Goal: Information Seeking & Learning: Check status

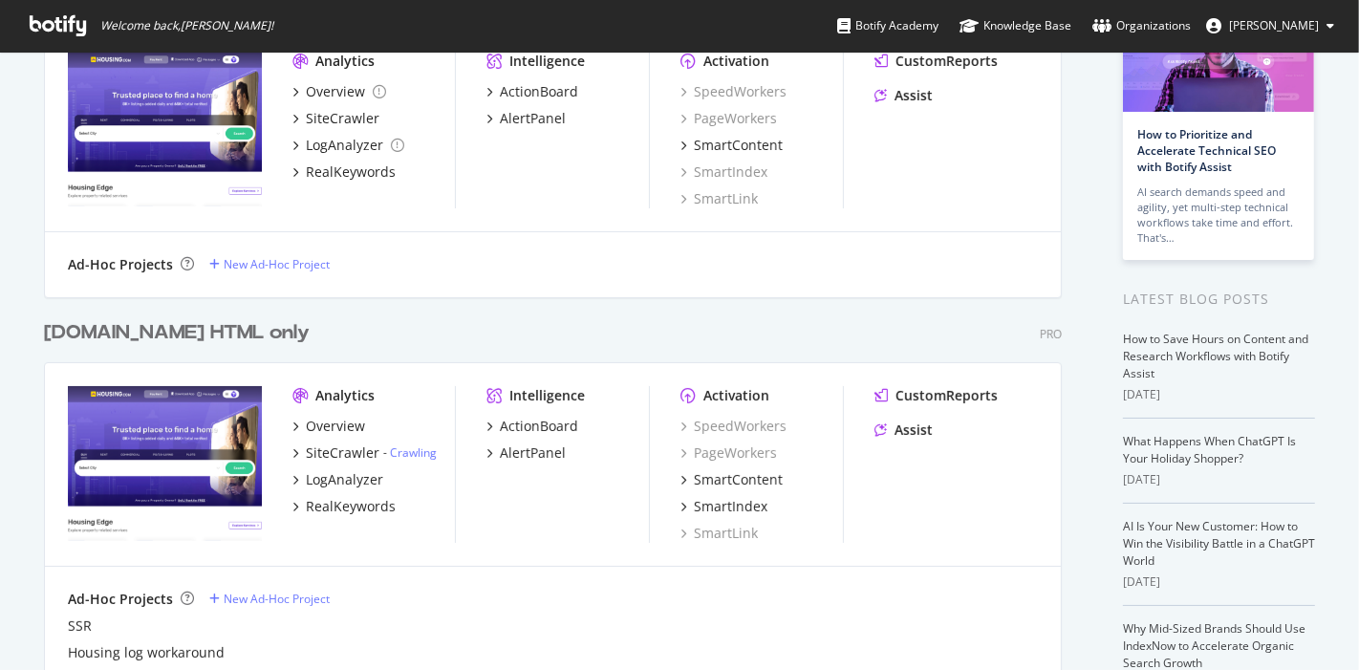
scroll to position [161, 0]
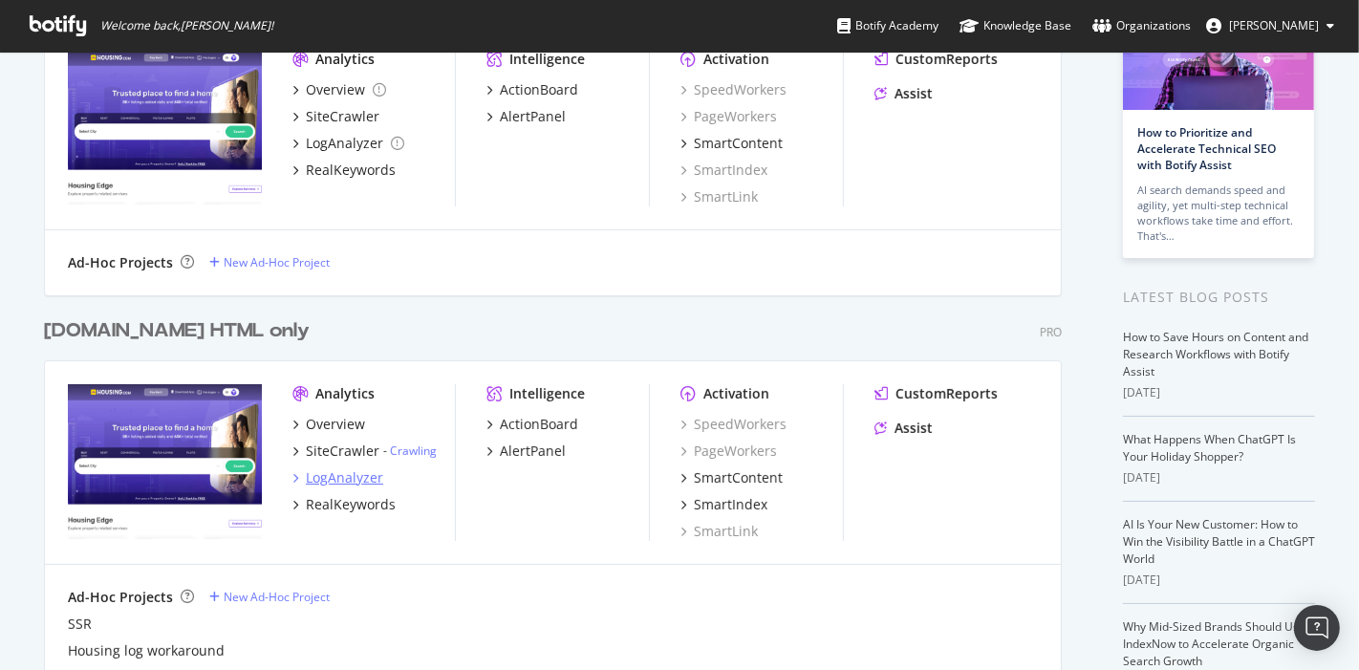
click at [336, 468] on div "LogAnalyzer" at bounding box center [344, 477] width 77 height 19
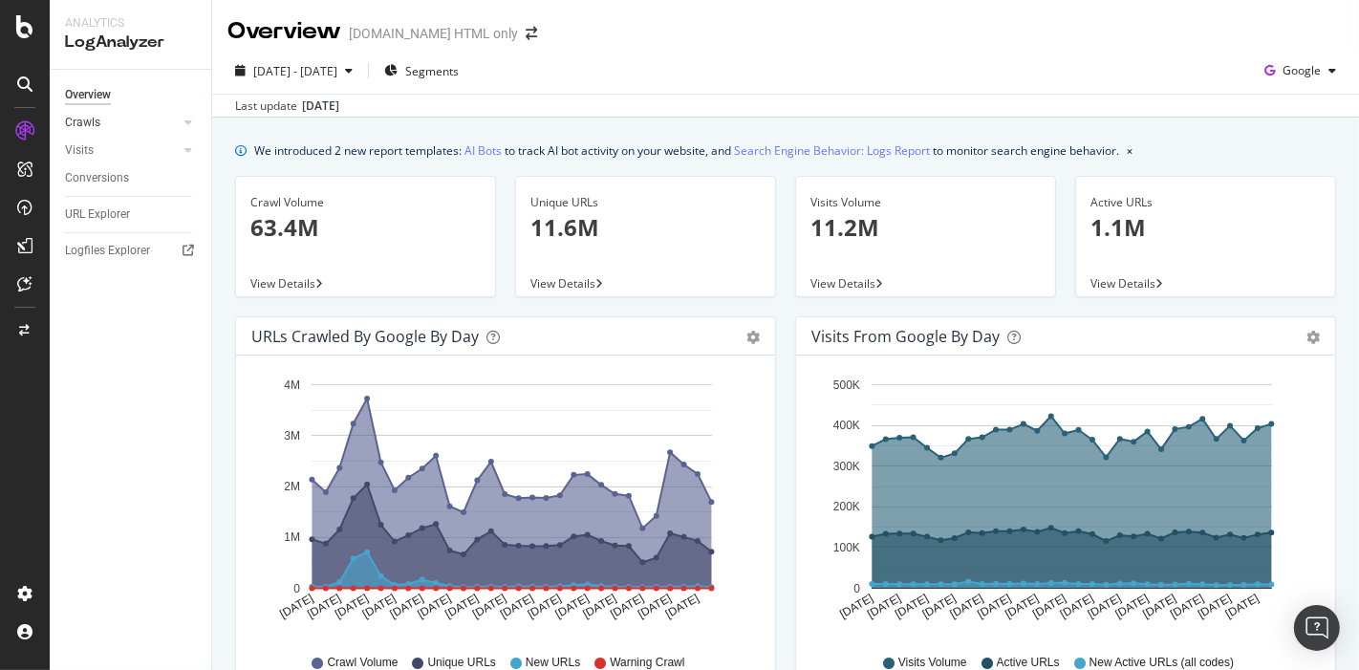
click at [133, 124] on link "Crawls" at bounding box center [122, 123] width 114 height 20
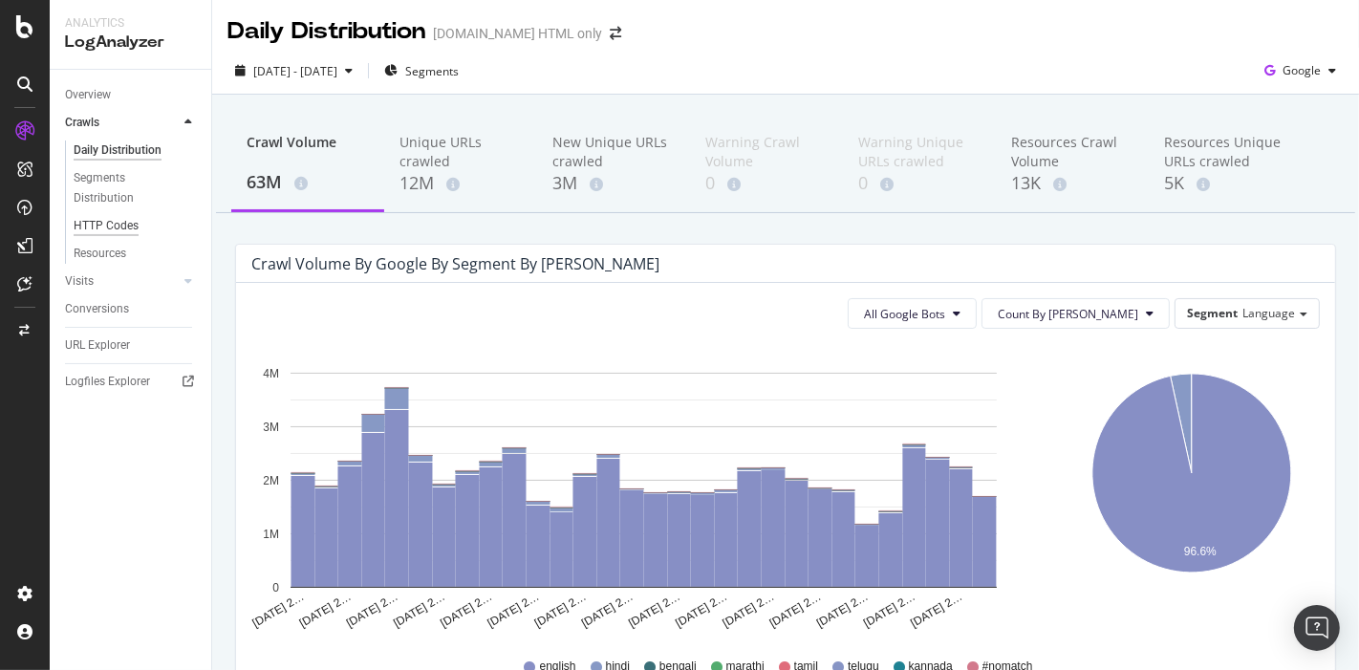
click at [111, 228] on div "HTTP Codes" at bounding box center [106, 226] width 65 height 20
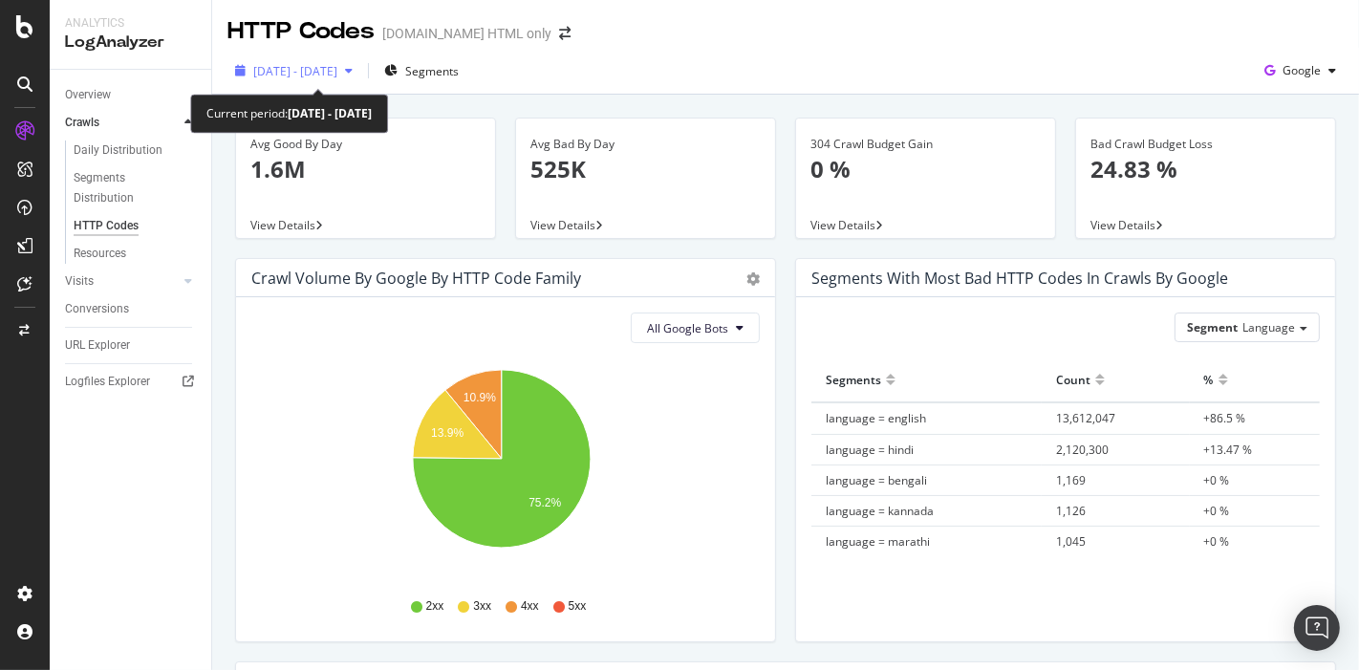
click at [319, 70] on span "[DATE] - [DATE]" at bounding box center [295, 71] width 84 height 16
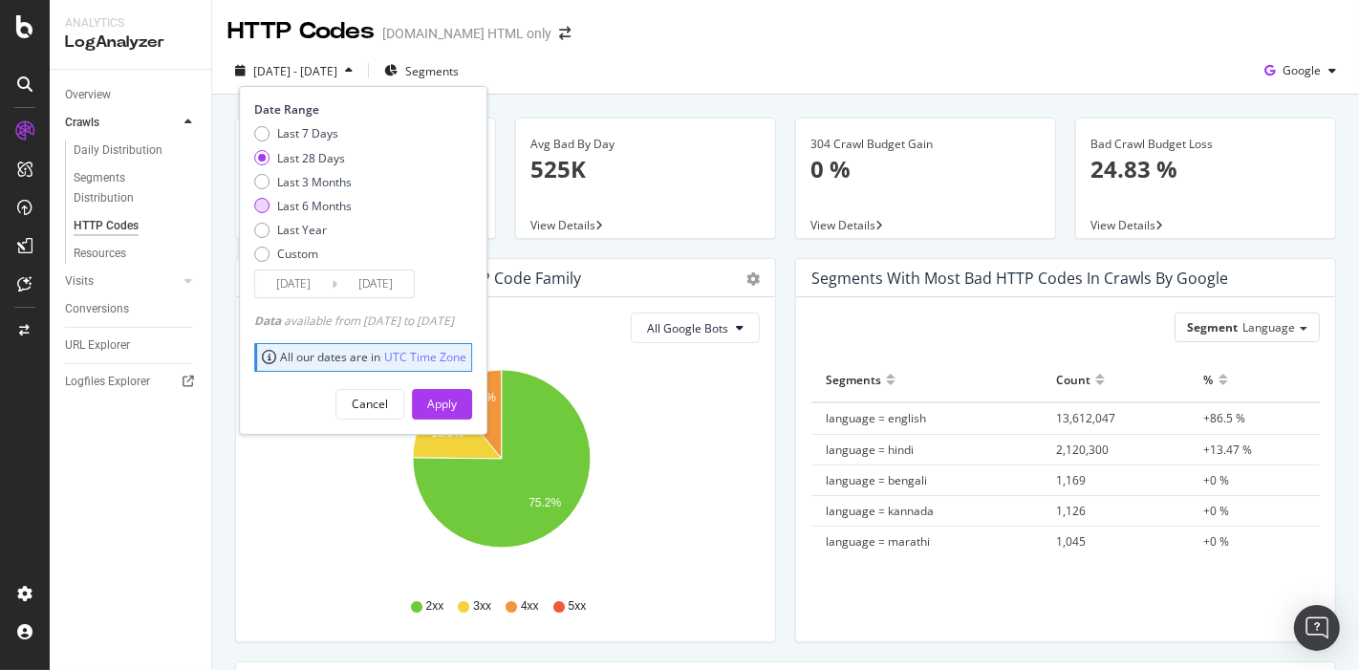
click at [305, 202] on div "Last 6 Months" at bounding box center [314, 206] width 75 height 16
type input "[DATE]"
click at [457, 398] on div "Apply" at bounding box center [442, 404] width 30 height 16
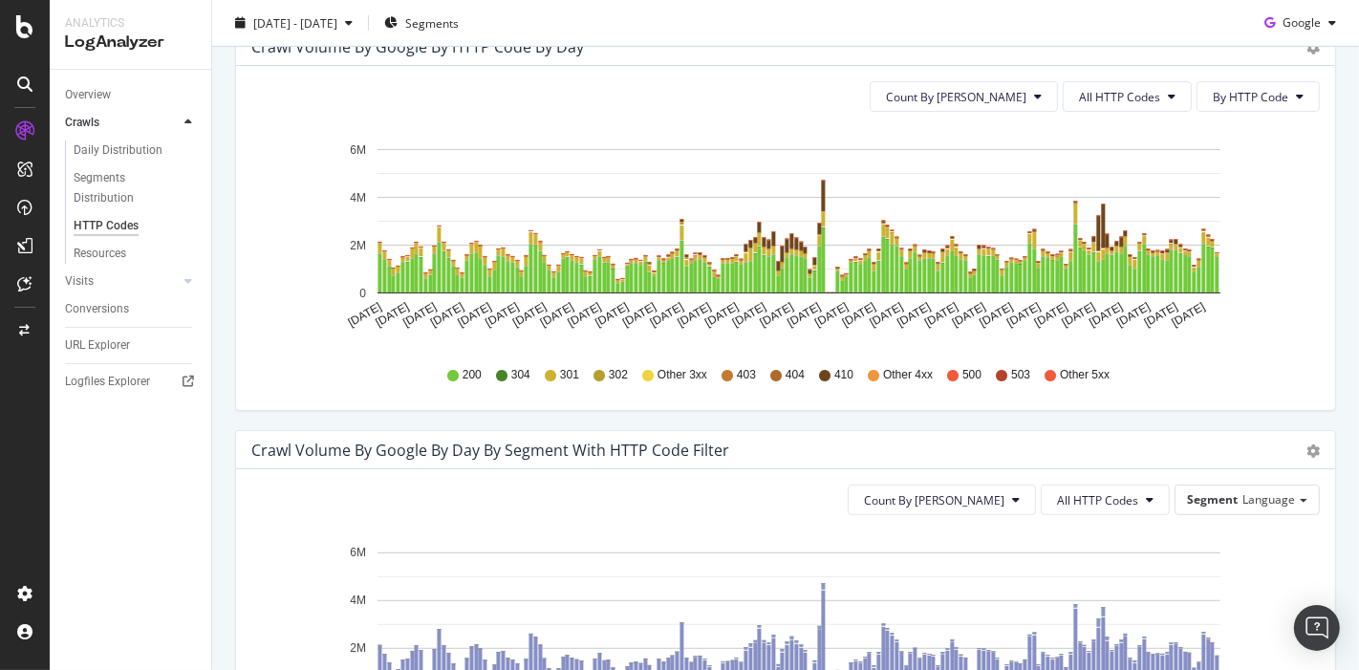
scroll to position [628, 0]
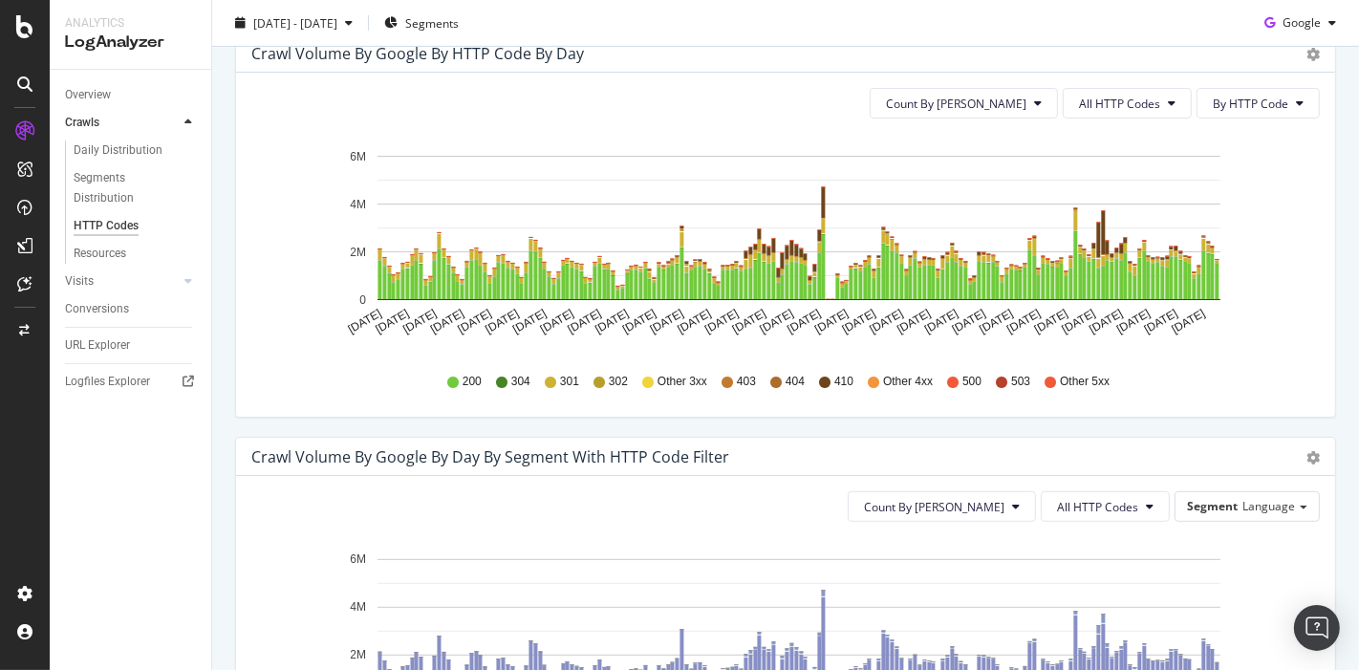
click at [1101, 84] on div "Count By Day All HTTP Codes By HTTP Code Hold CTRL while clicking to filter the…" at bounding box center [785, 245] width 1099 height 344
click at [1103, 99] on span "All HTTP Codes" at bounding box center [1119, 104] width 81 height 16
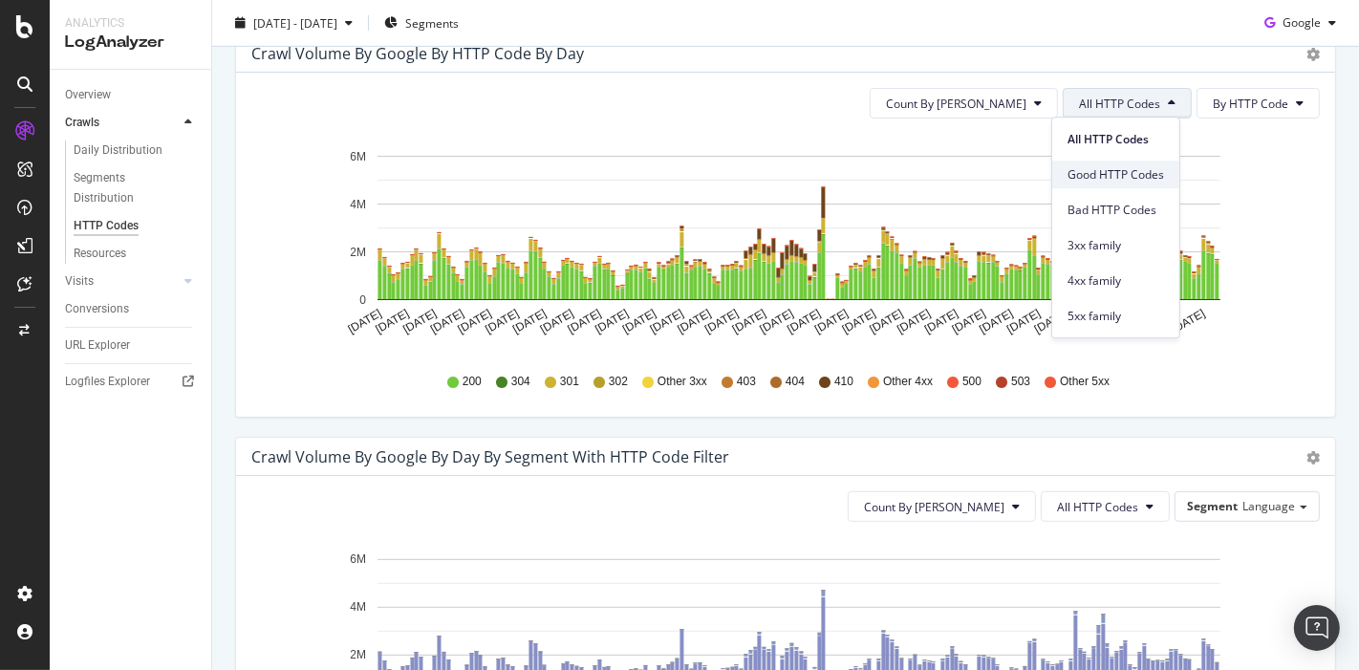
click at [1098, 163] on div "Good HTTP Codes" at bounding box center [1115, 175] width 127 height 28
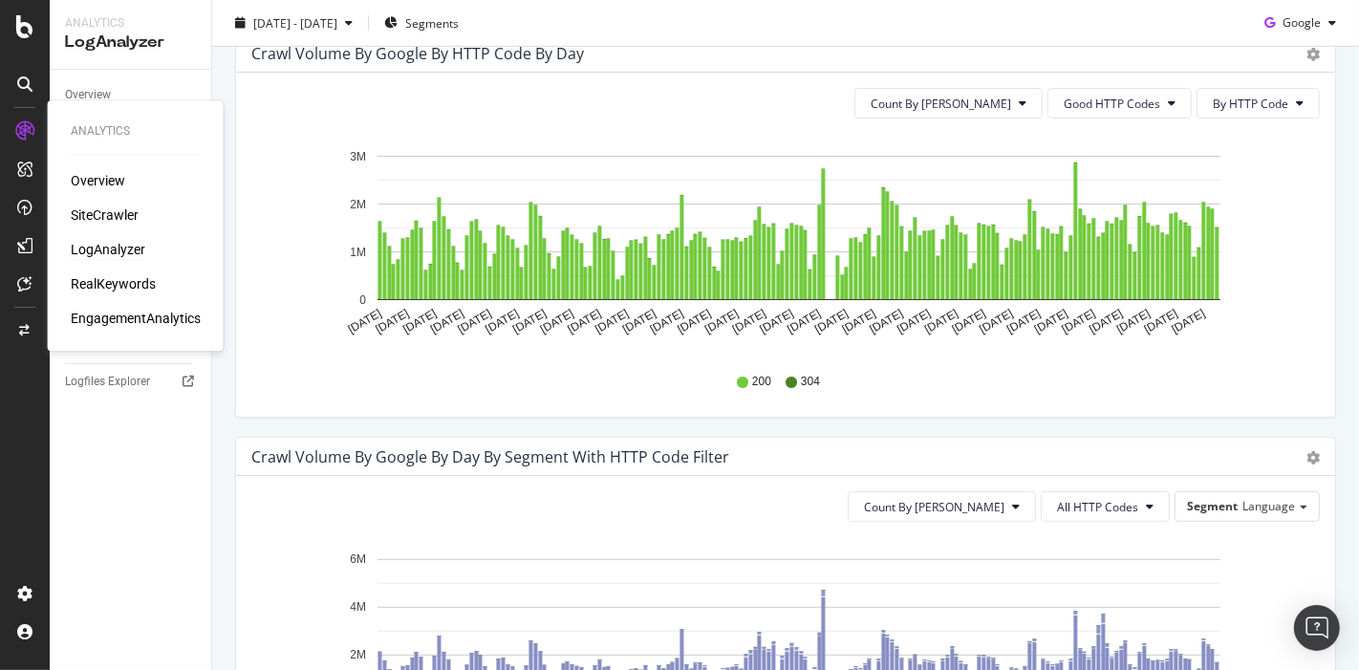
click at [110, 205] on div "Overview SiteCrawler LogAnalyzer RealKeywords EngagementAnalytics" at bounding box center [136, 249] width 130 height 157
click at [113, 210] on div "SiteCrawler" at bounding box center [105, 214] width 68 height 19
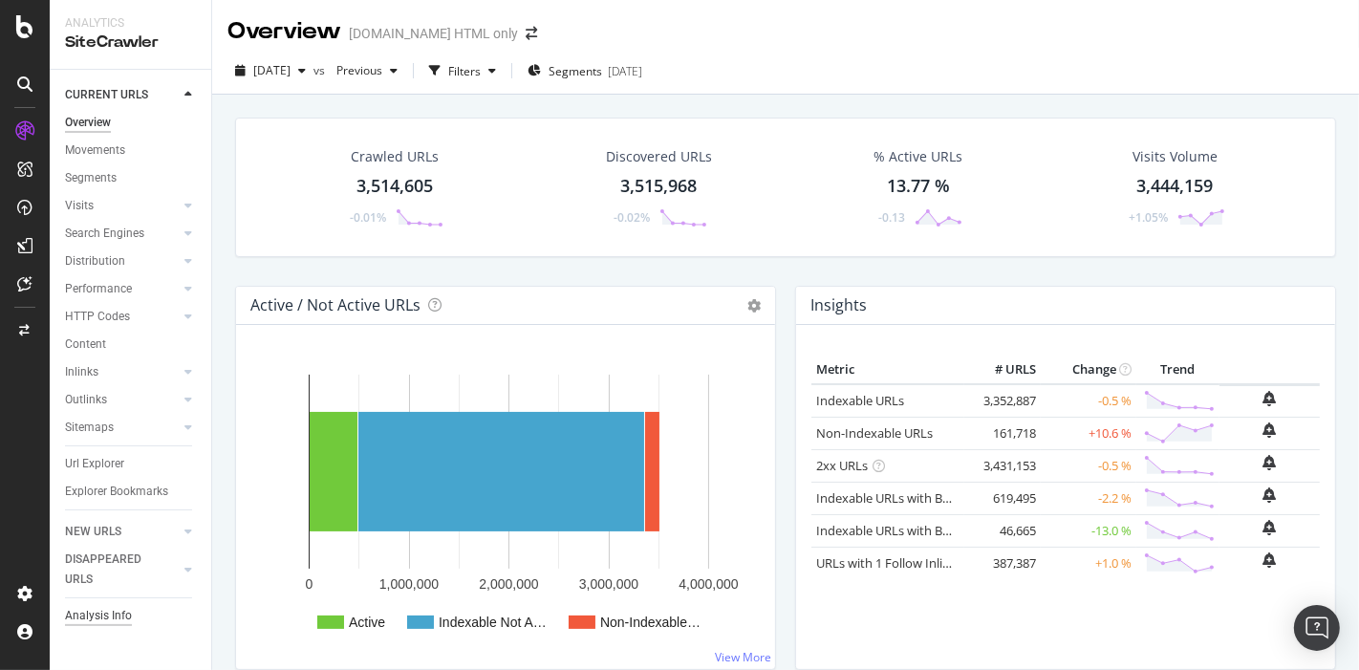
click at [112, 607] on div "Analysis Info" at bounding box center [98, 616] width 67 height 20
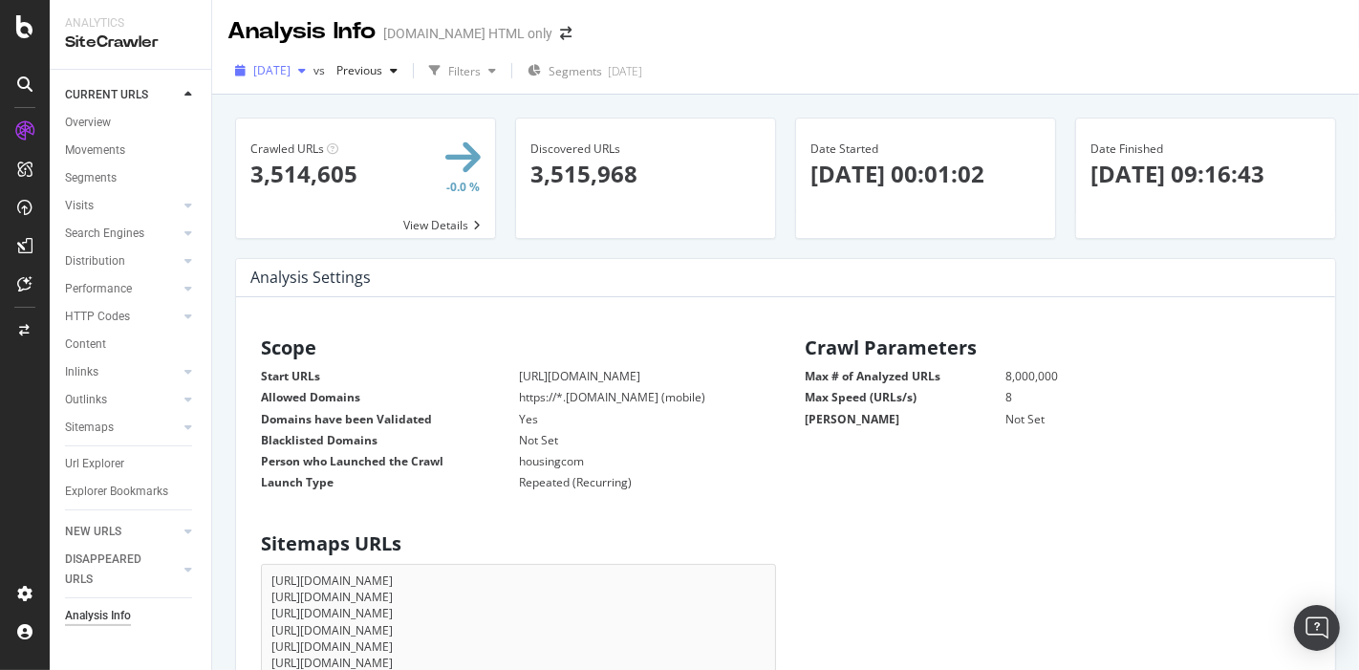
click at [313, 61] on div "[DATE]" at bounding box center [270, 70] width 86 height 29
click at [33, 33] on div at bounding box center [25, 26] width 46 height 23
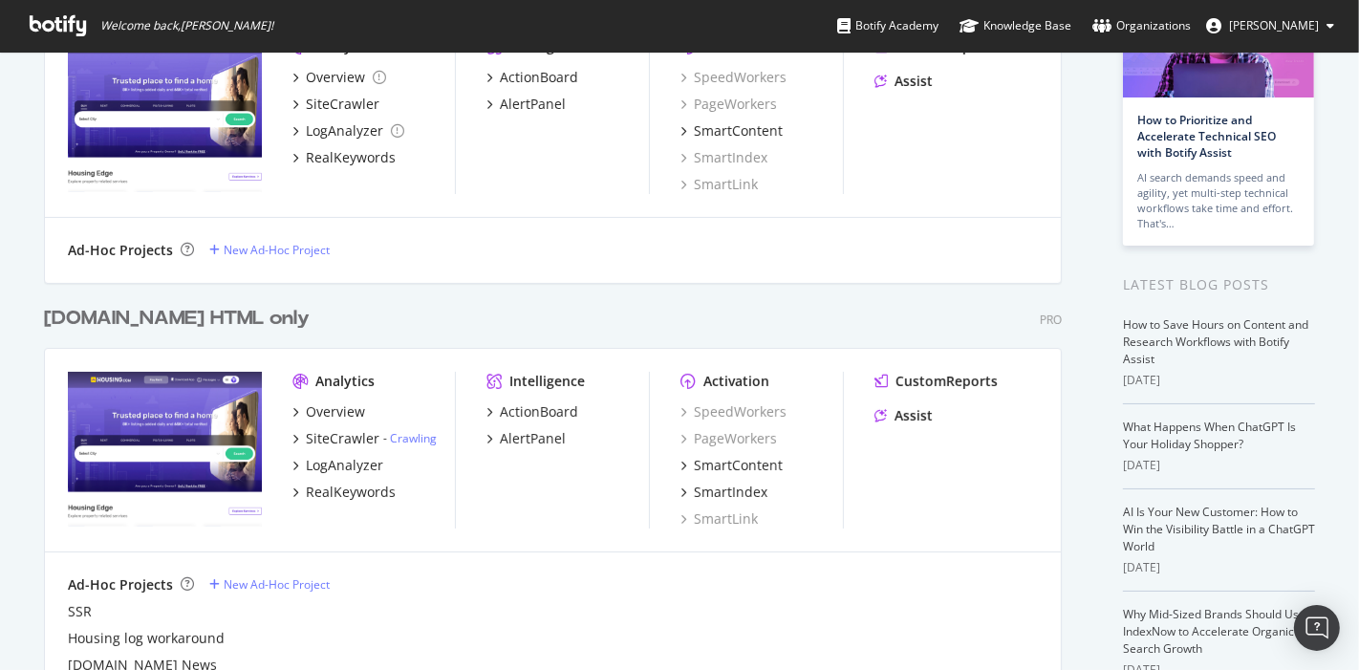
scroll to position [184, 0]
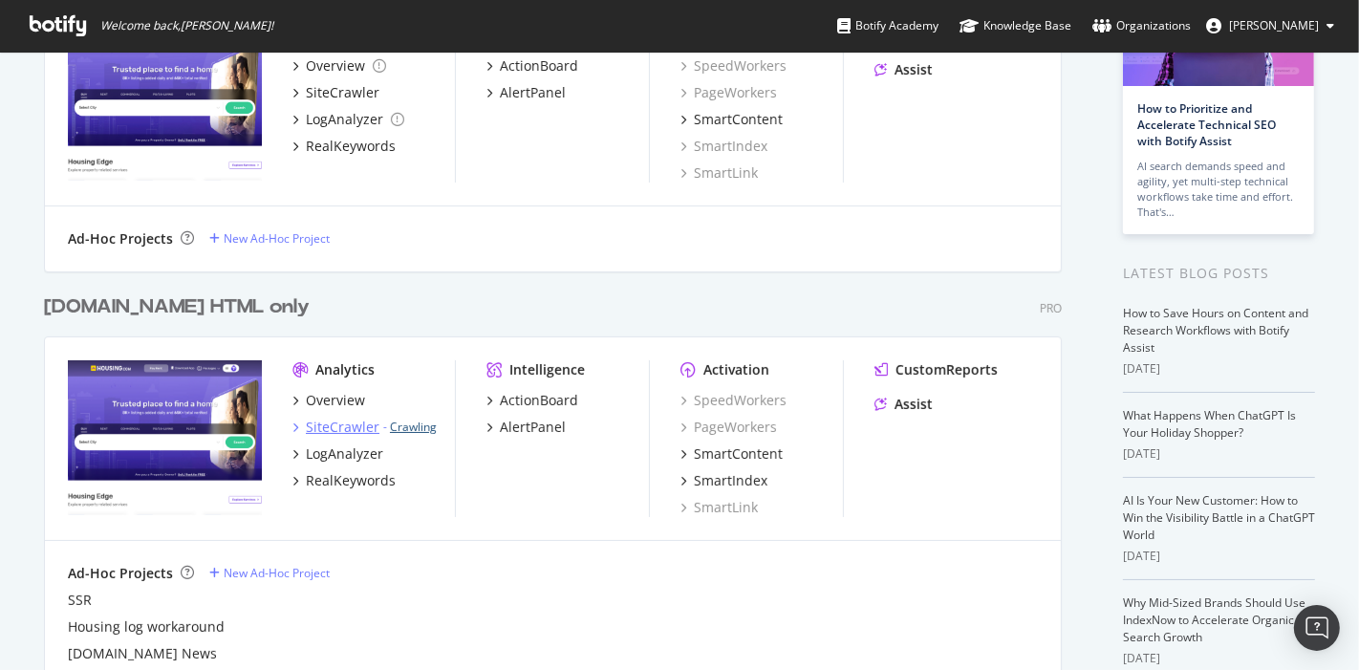
click at [399, 430] on link "Crawling" at bounding box center [413, 427] width 47 height 16
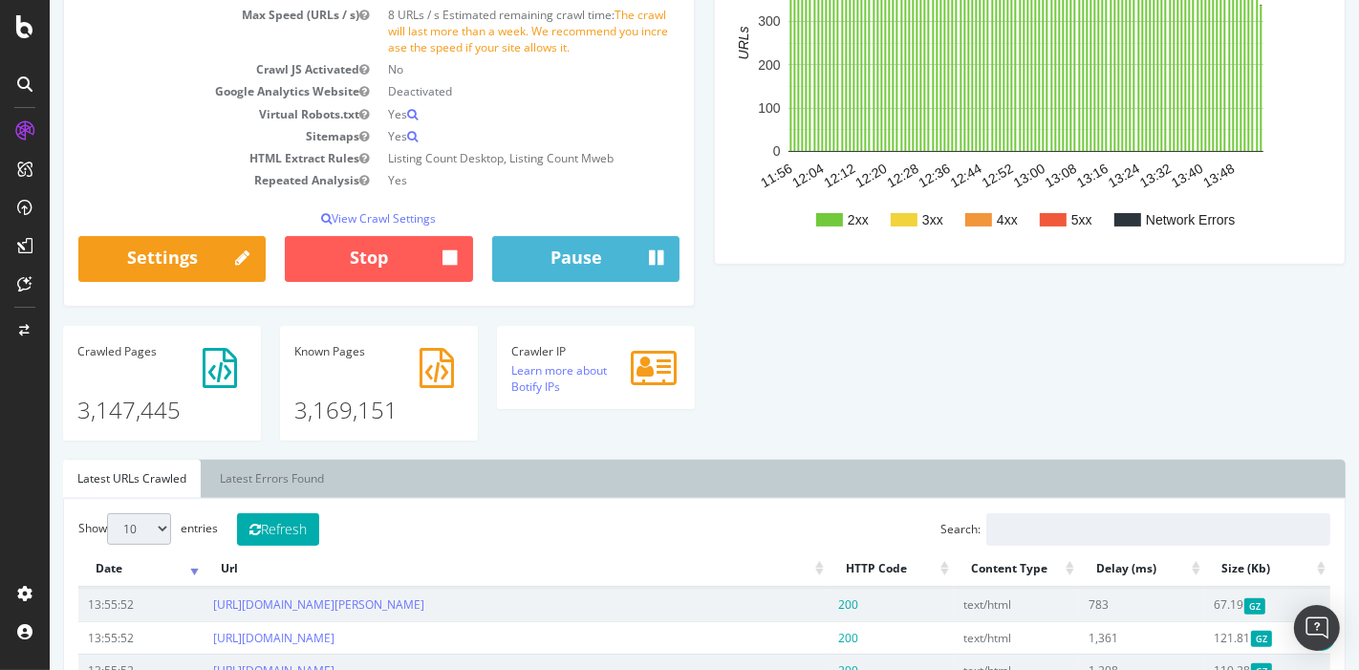
scroll to position [311, 0]
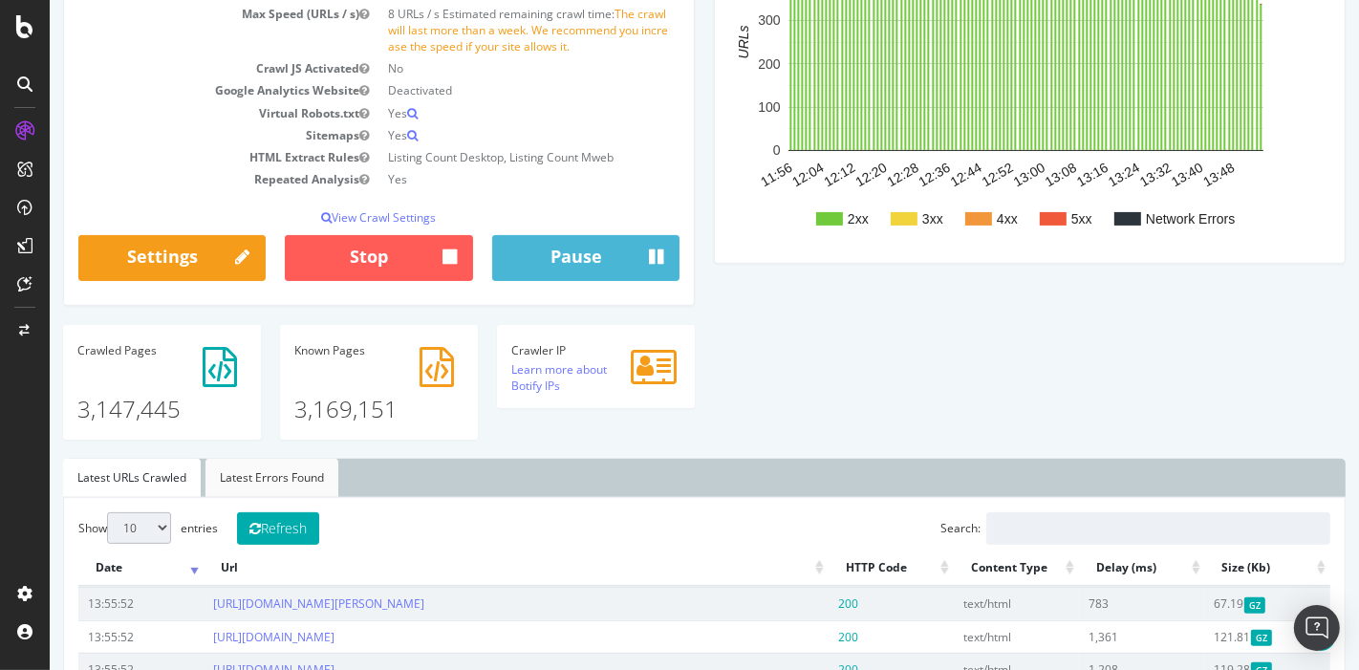
click at [264, 470] on link "Latest Errors Found" at bounding box center [271, 478] width 133 height 38
click at [334, 596] on link "[URL][DOMAIN_NAME]" at bounding box center [272, 603] width 121 height 16
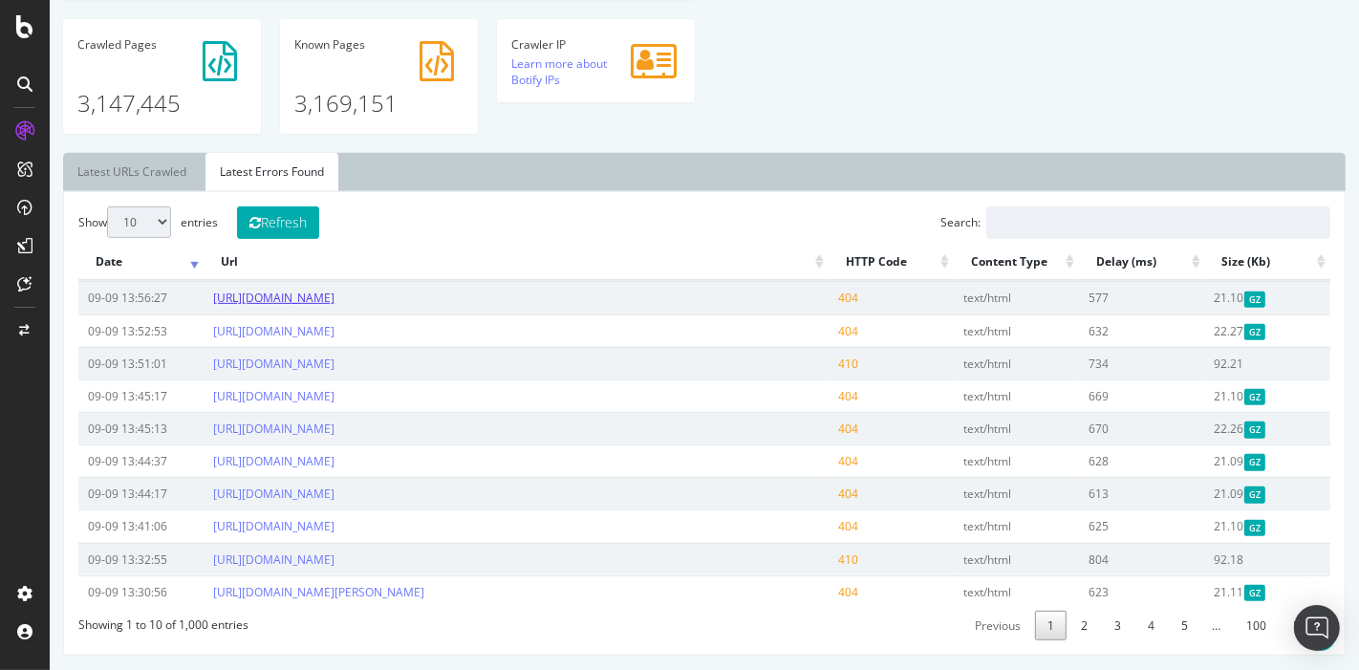
scroll to position [619, 0]
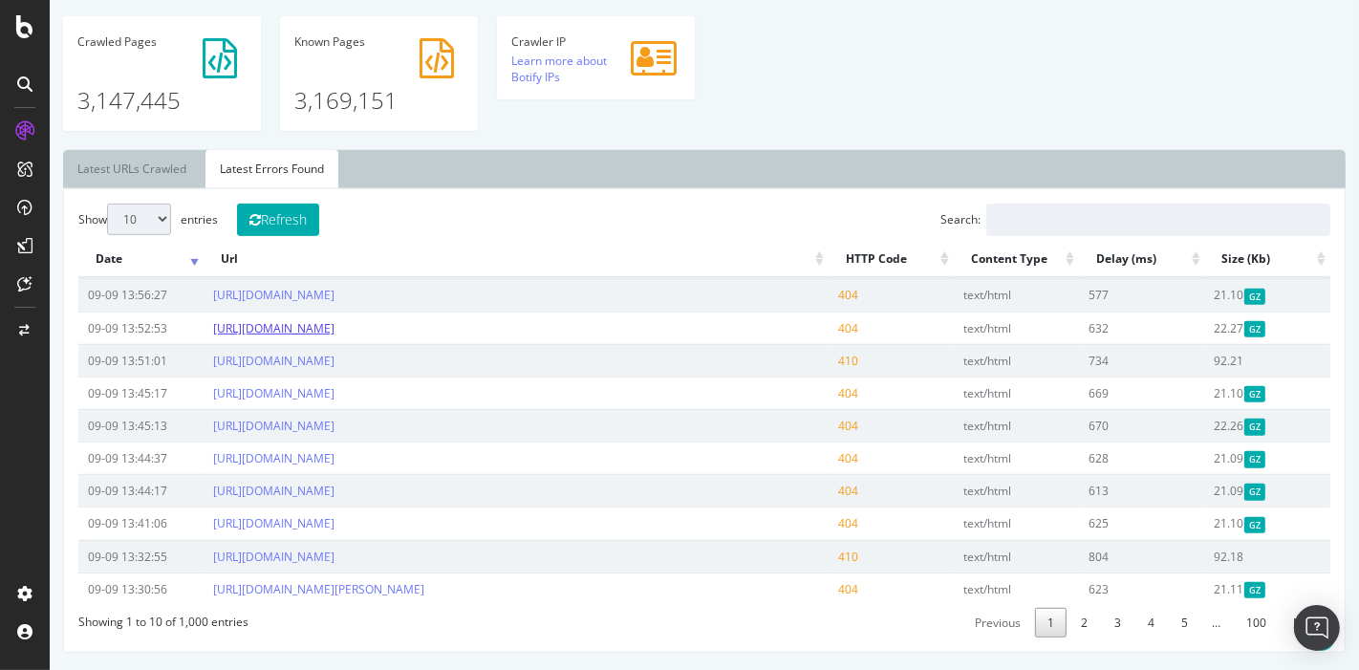
click at [334, 320] on link "[URL][DOMAIN_NAME]" at bounding box center [272, 328] width 121 height 16
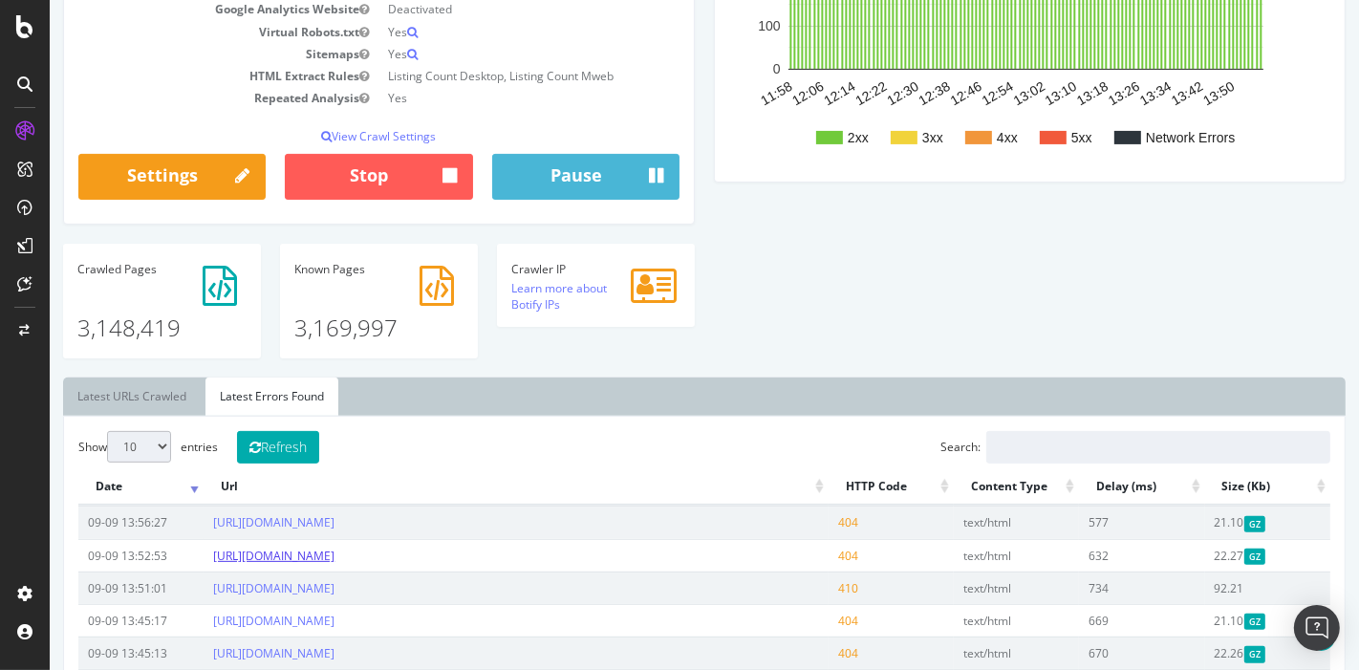
scroll to position [390, 0]
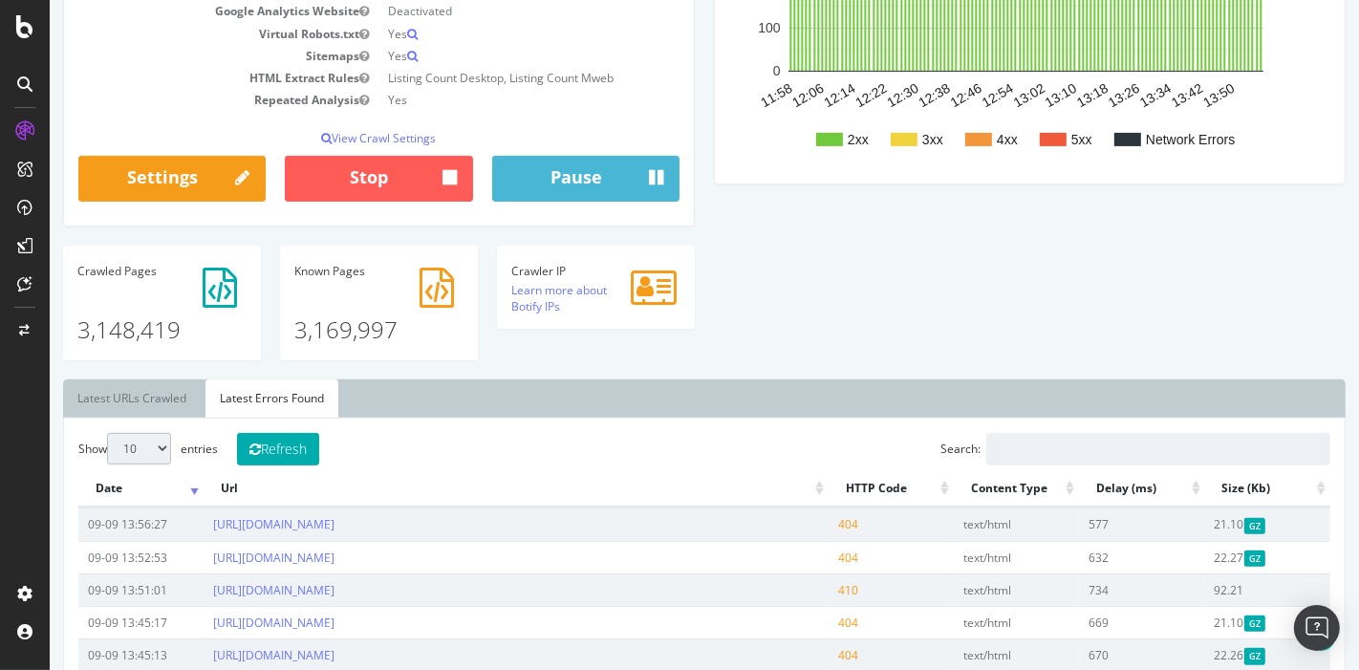
drag, startPoint x: 105, startPoint y: 330, endPoint x: 157, endPoint y: 314, distance: 53.8
click at [105, 330] on p "3,148,419" at bounding box center [160, 314] width 169 height 64
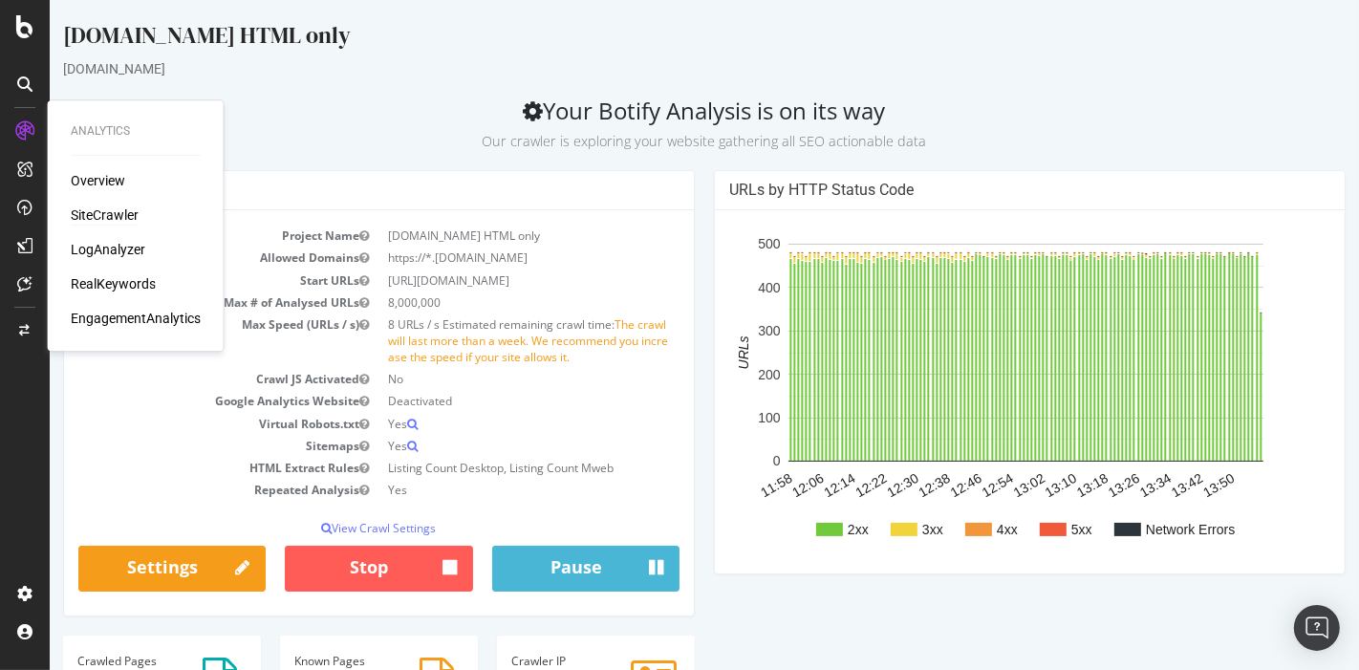
click at [18, 129] on icon at bounding box center [24, 130] width 19 height 19
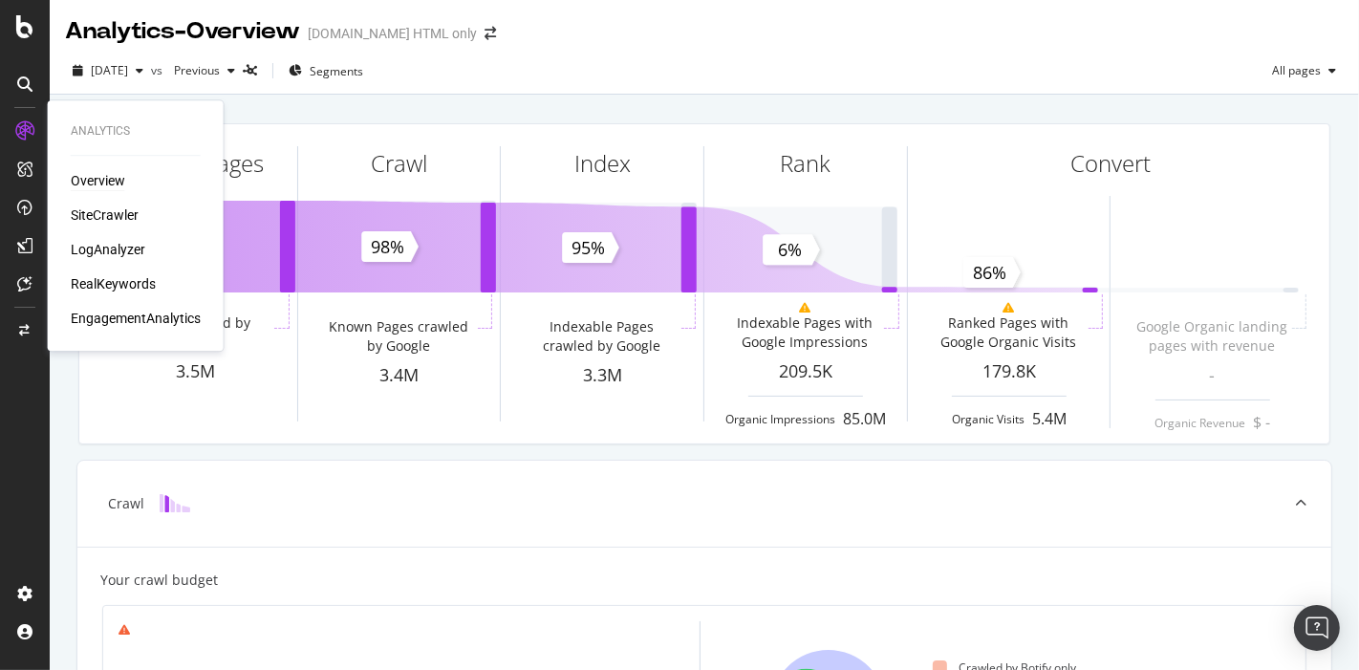
click at [80, 171] on div "Overview" at bounding box center [98, 180] width 54 height 19
click at [99, 207] on div "SiteCrawler" at bounding box center [105, 214] width 68 height 19
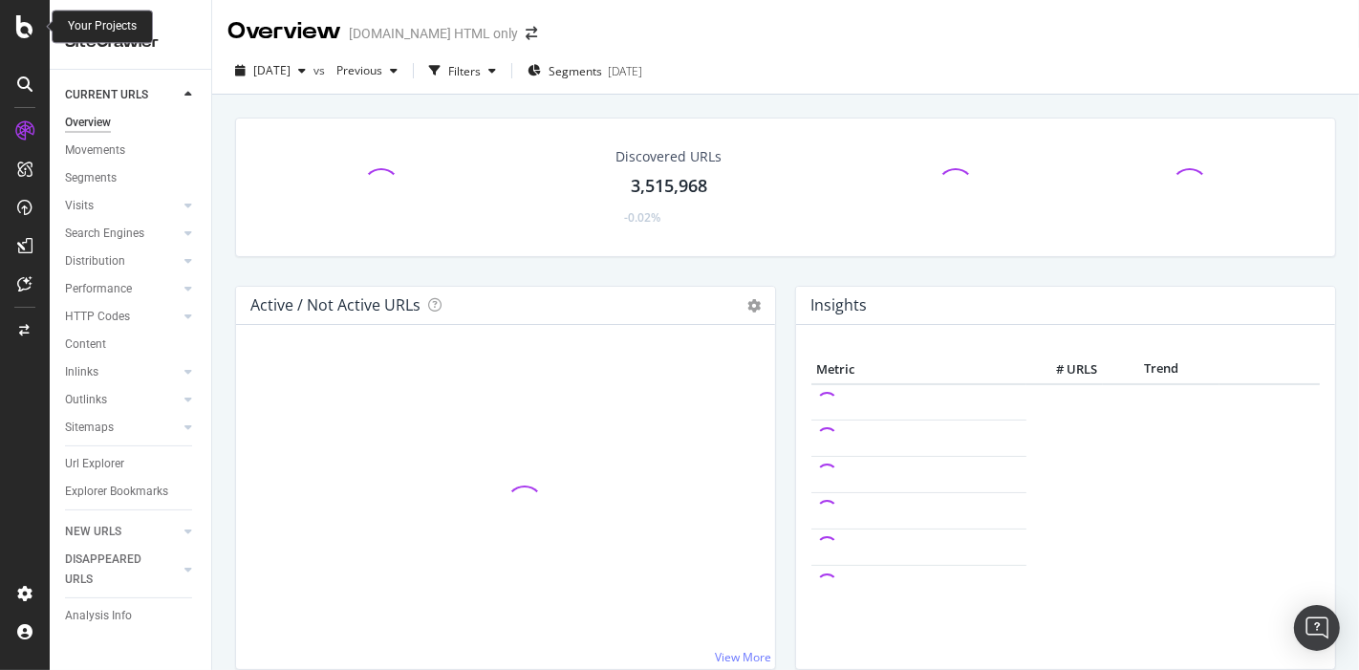
click at [27, 15] on icon at bounding box center [24, 26] width 17 height 23
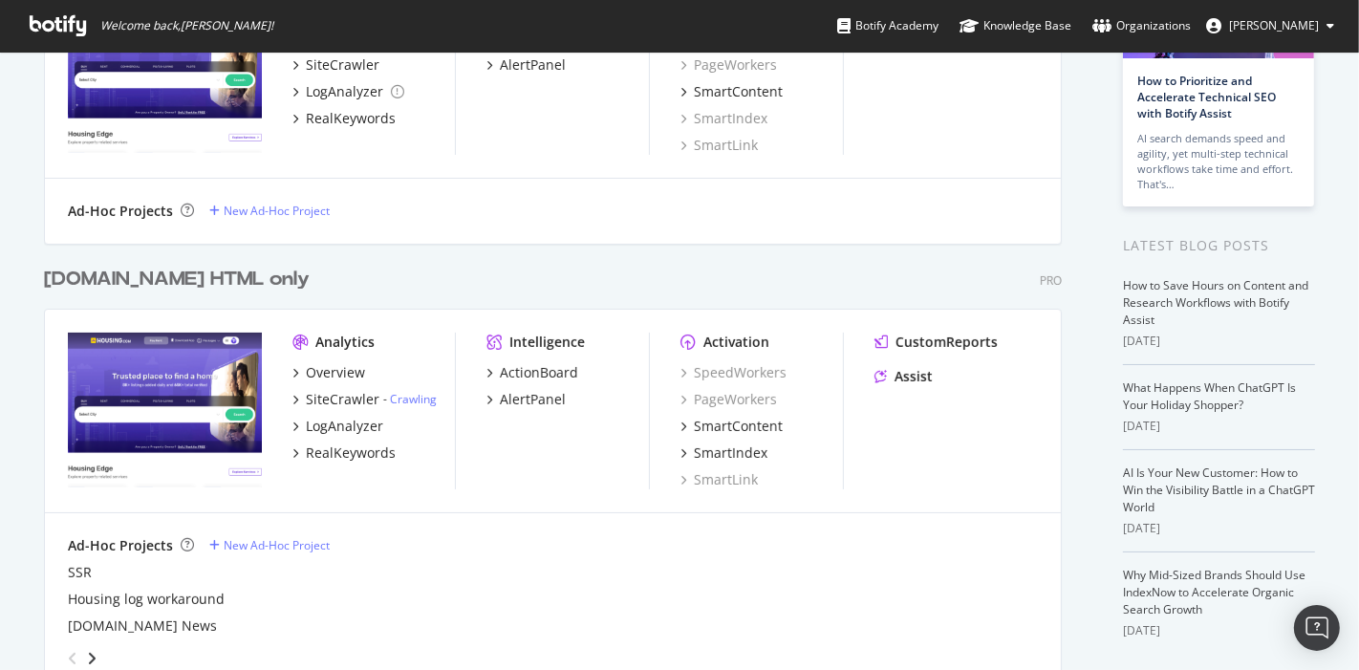
scroll to position [213, 0]
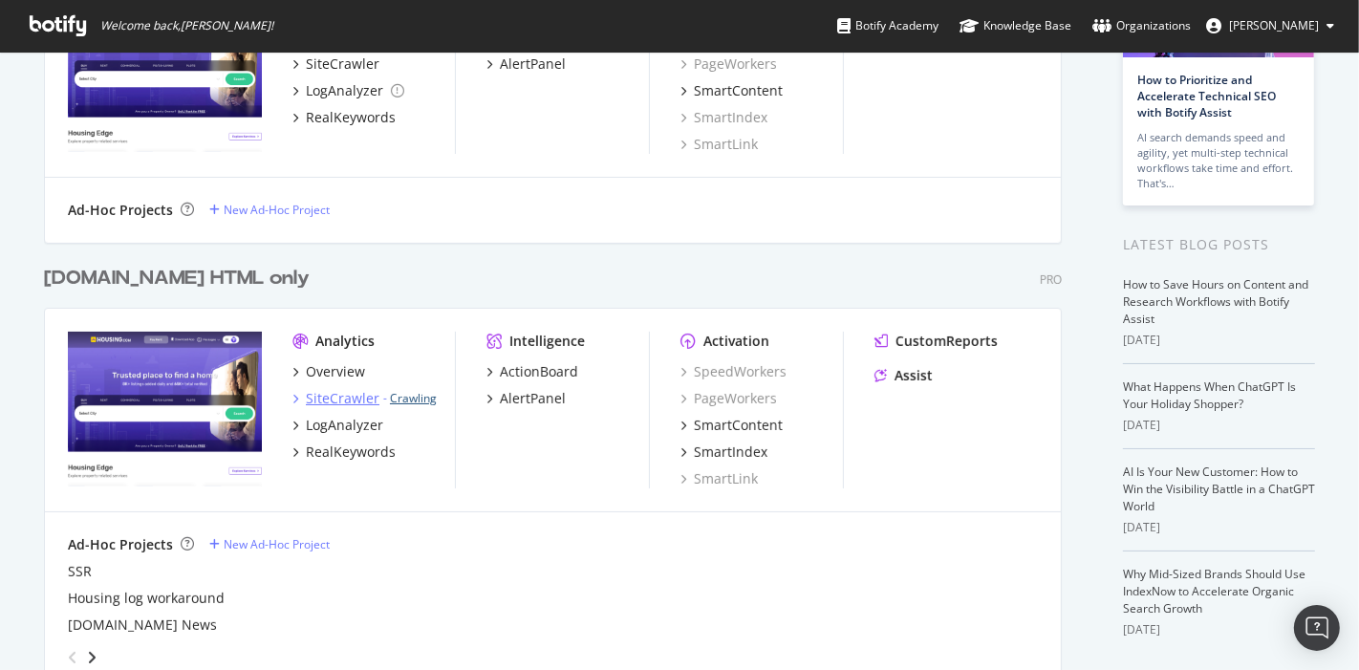
click at [402, 402] on link "Crawling" at bounding box center [413, 398] width 47 height 16
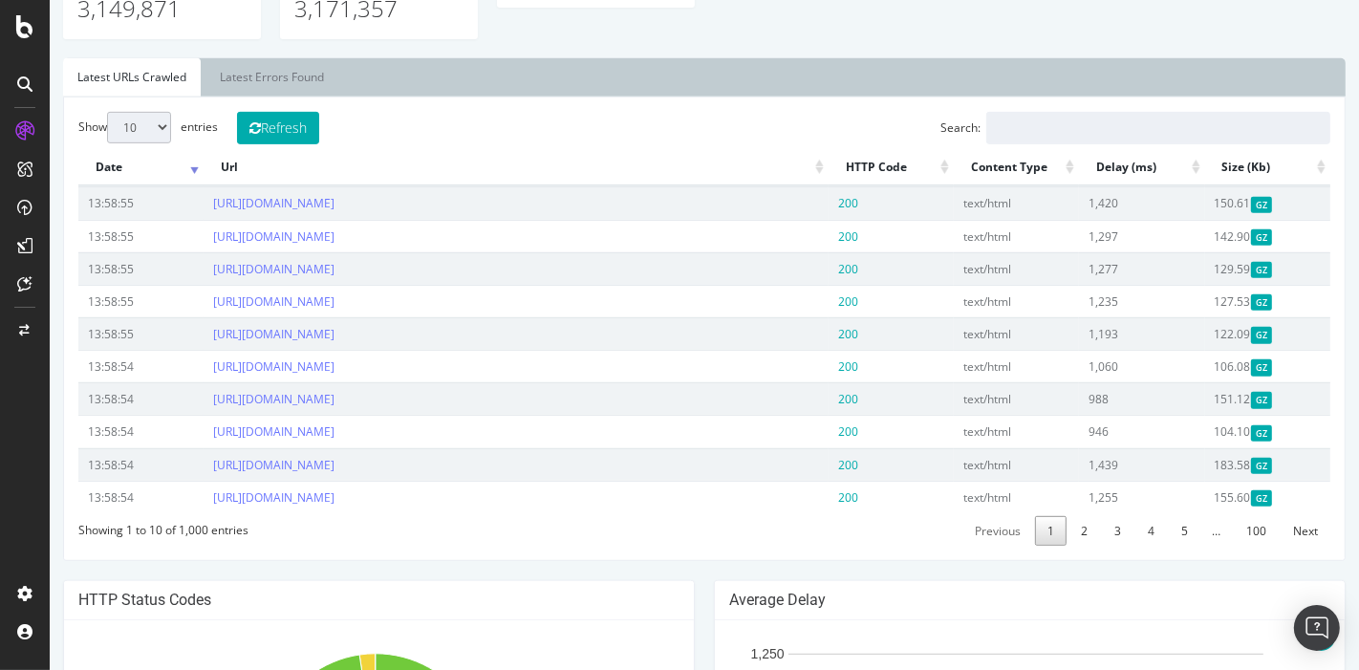
scroll to position [685, 0]
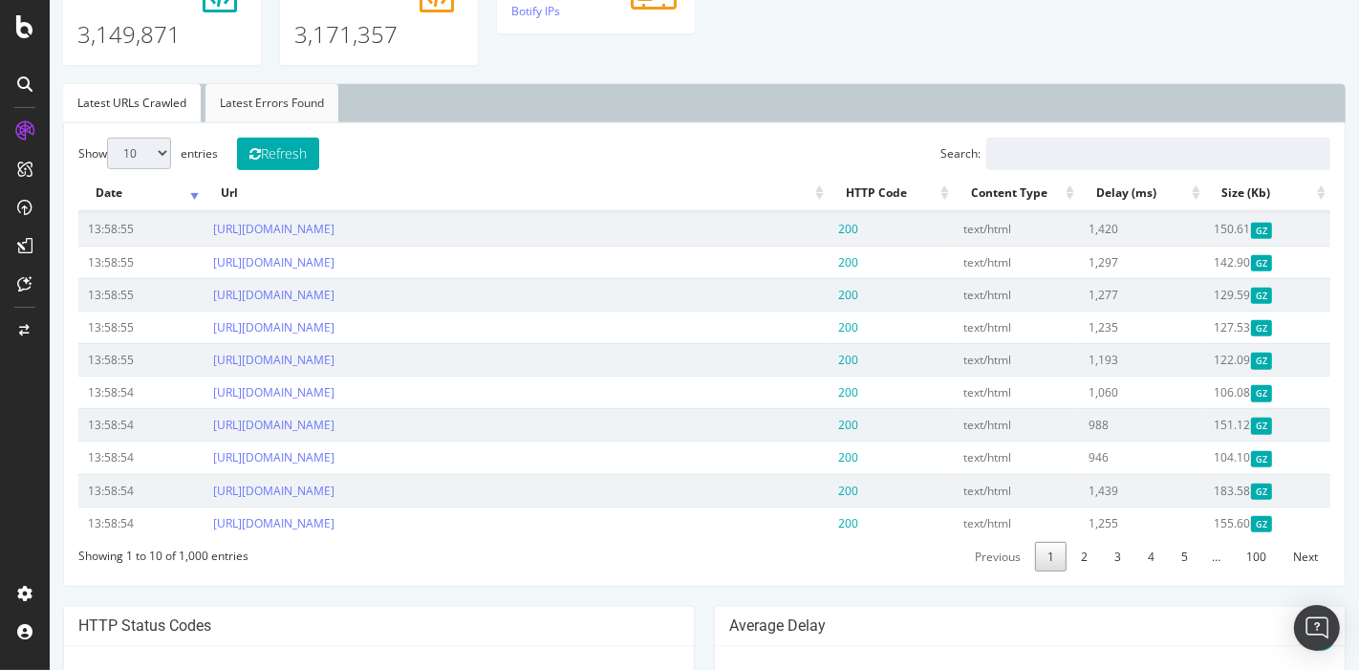
click at [254, 99] on link "Latest Errors Found" at bounding box center [271, 103] width 133 height 38
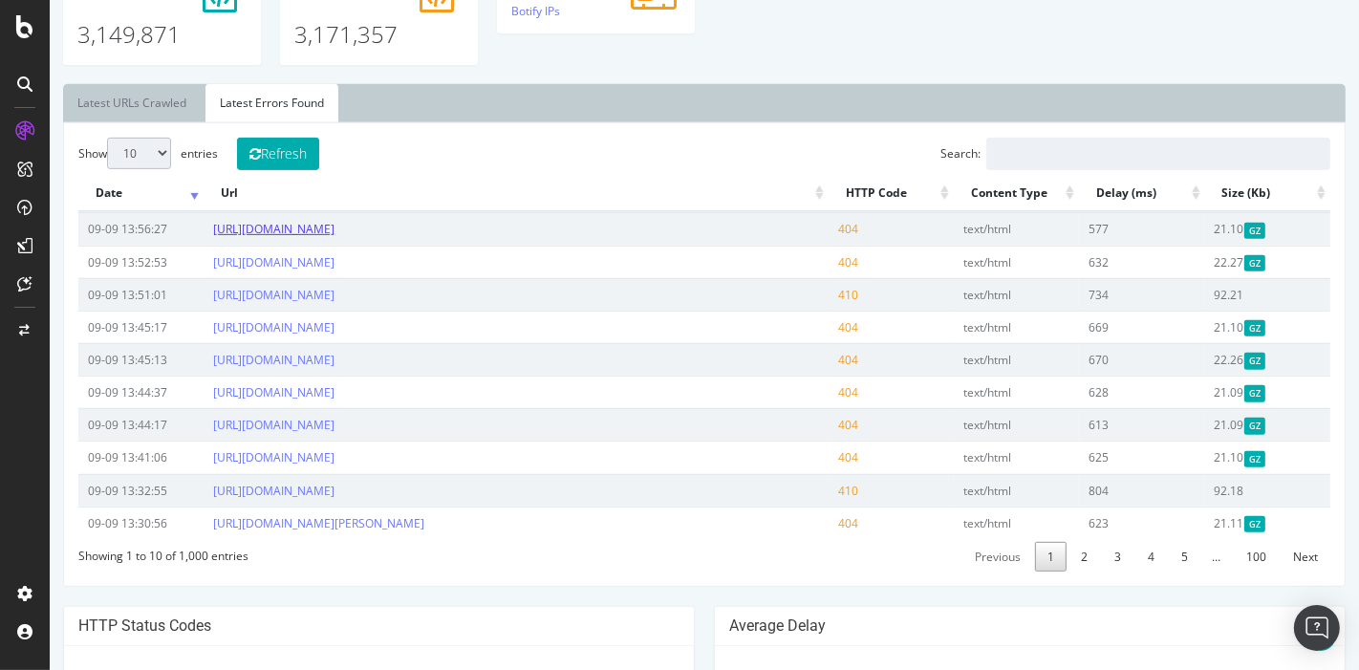
click at [334, 225] on link "[URL][DOMAIN_NAME]" at bounding box center [272, 229] width 121 height 16
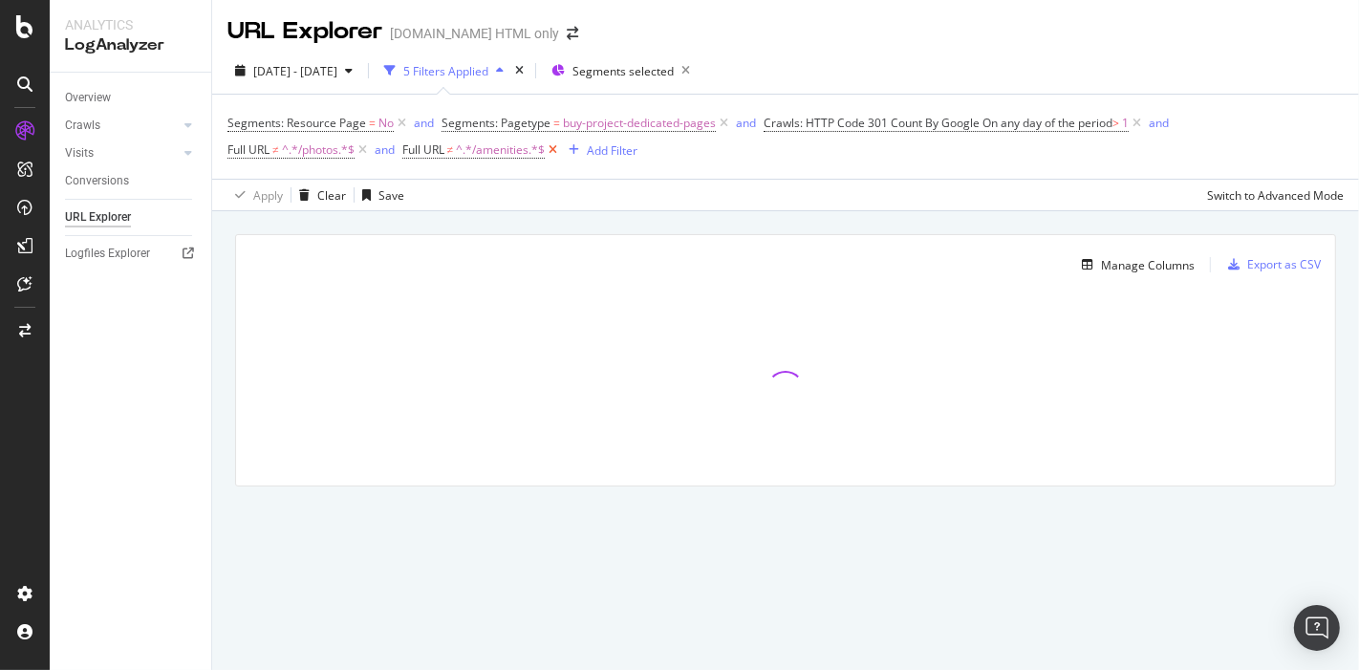
click at [554, 148] on icon at bounding box center [553, 149] width 16 height 19
click at [403, 124] on icon at bounding box center [402, 123] width 16 height 19
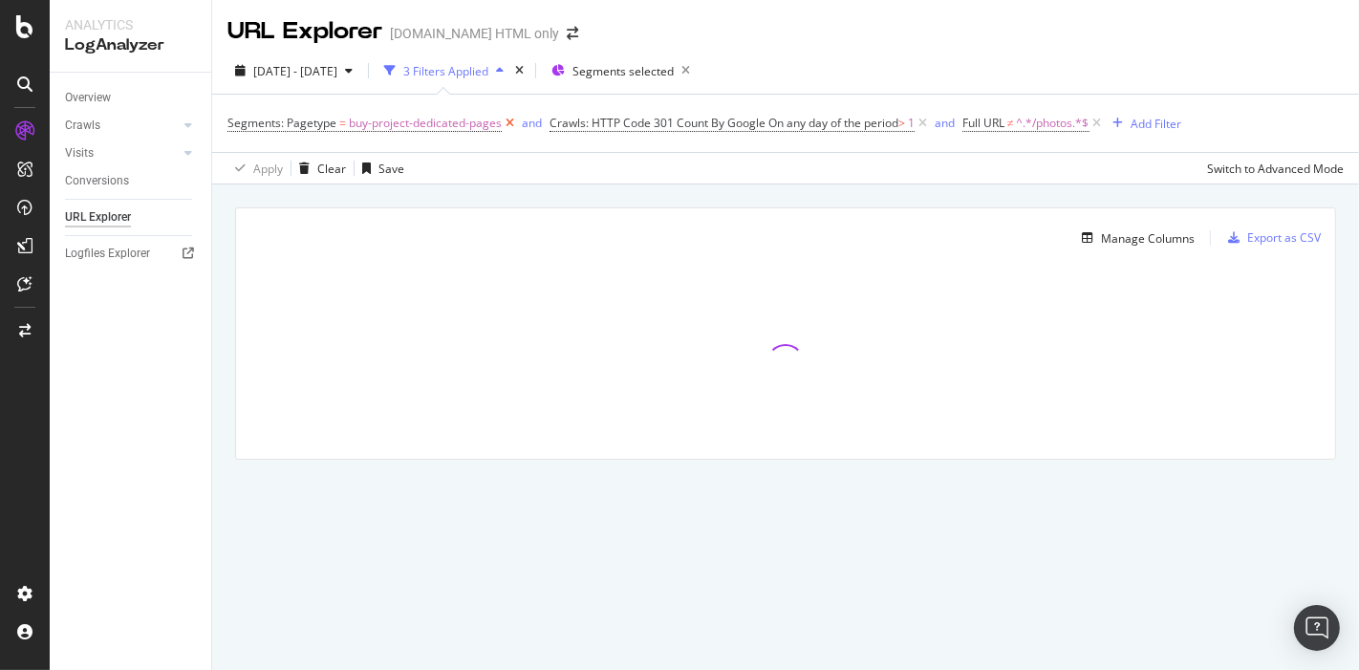
click at [511, 120] on icon at bounding box center [510, 123] width 16 height 19
click at [776, 117] on icon at bounding box center [775, 123] width 16 height 19
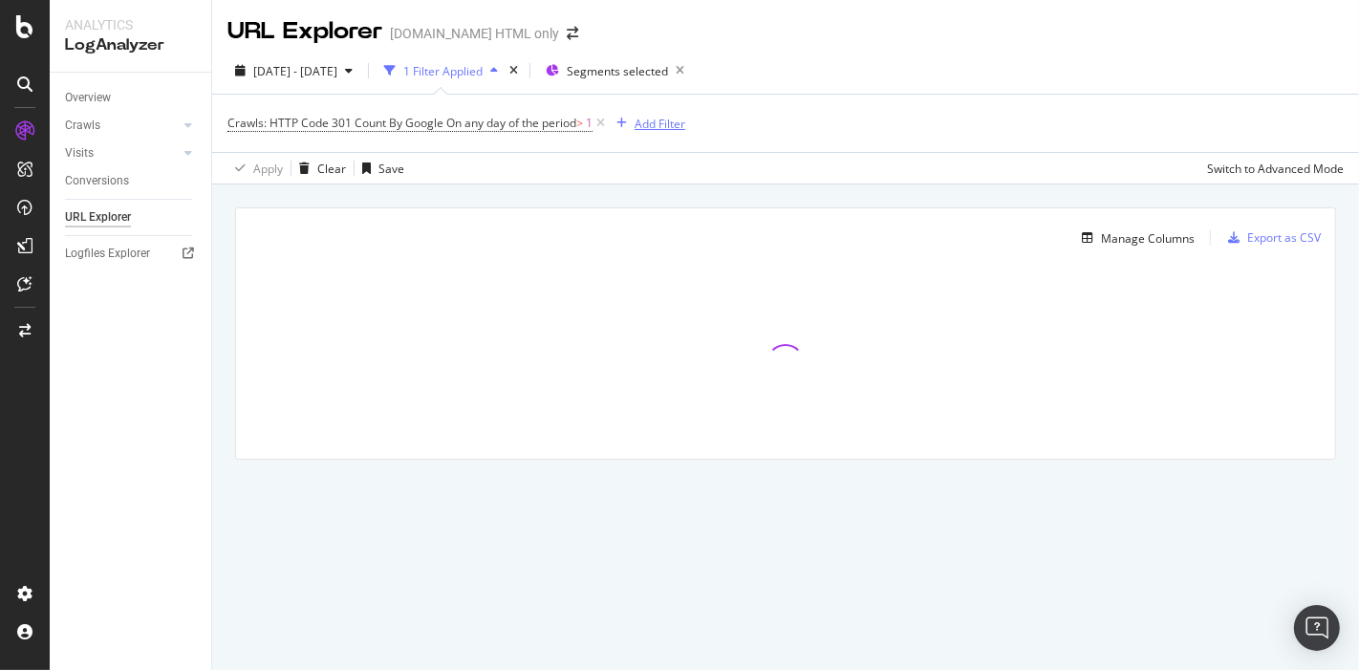
click at [624, 119] on icon "button" at bounding box center [621, 123] width 11 height 11
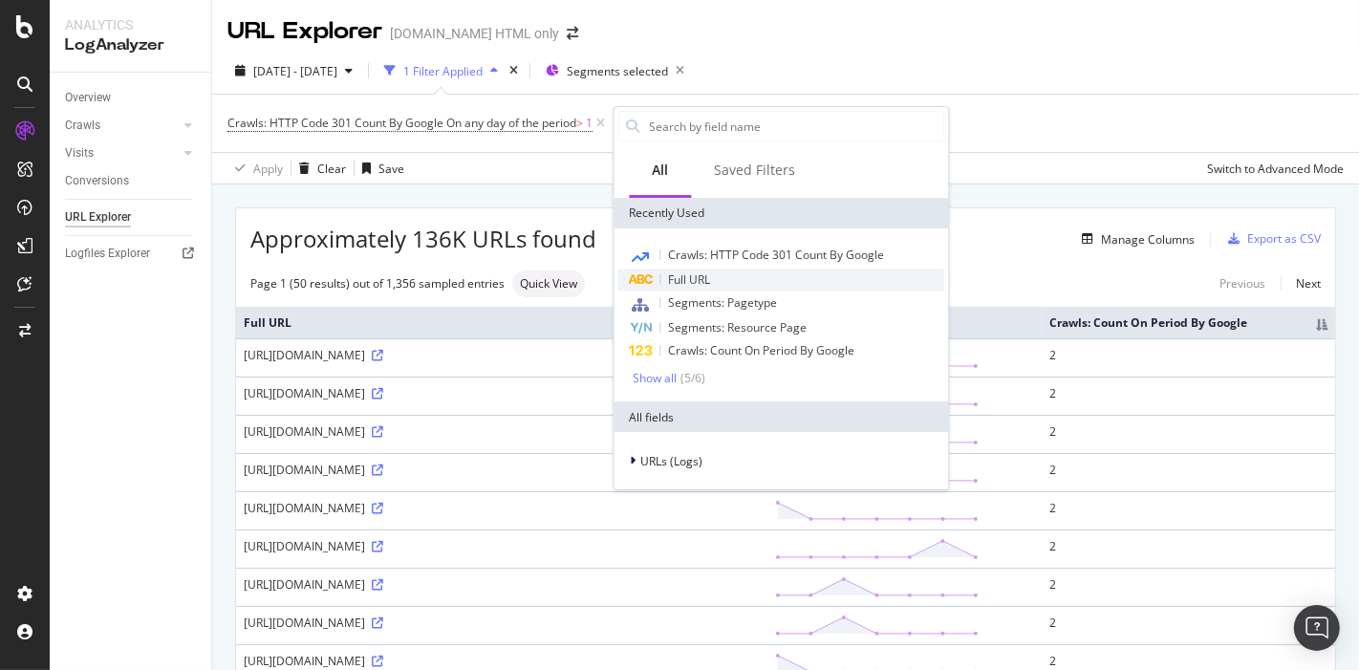
click at [693, 282] on span "Full URL" at bounding box center [689, 279] width 42 height 16
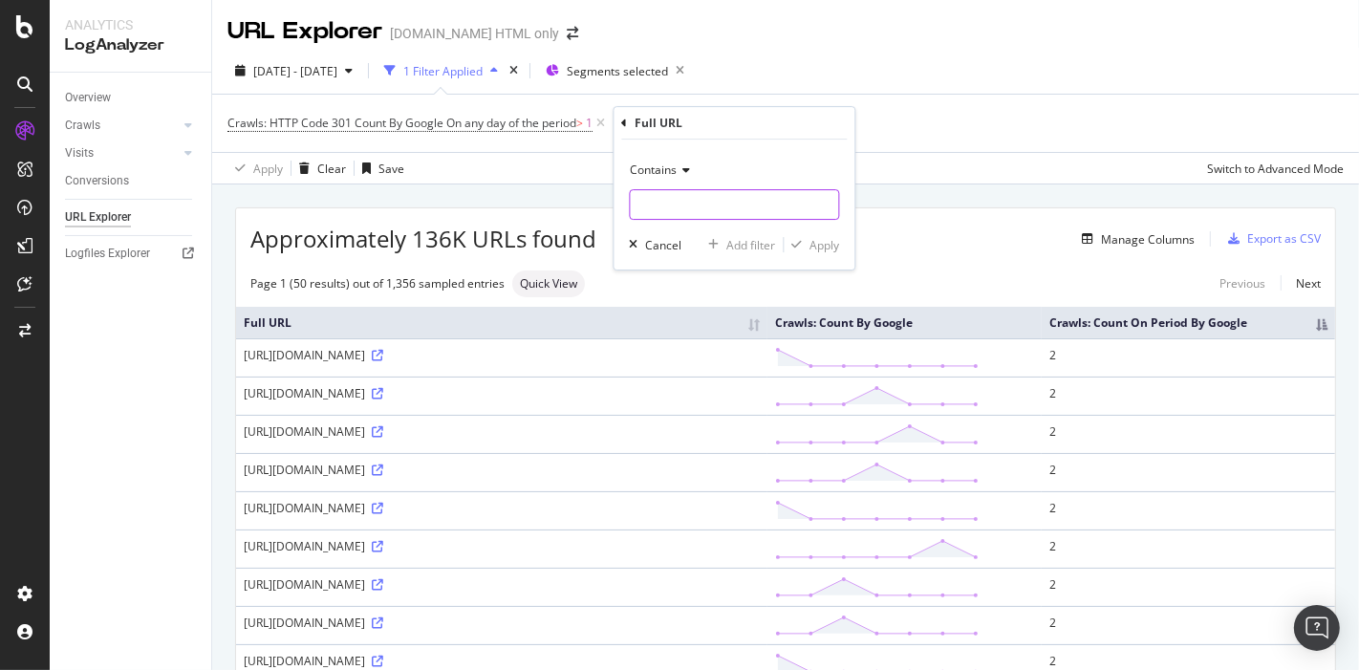
paste input "[URL][DOMAIN_NAME]"
click at [682, 206] on input "[URL][DOMAIN_NAME]" at bounding box center [734, 204] width 208 height 31
drag, startPoint x: 663, startPoint y: 207, endPoint x: 586, endPoint y: 209, distance: 77.4
click at [586, 209] on body "Analytics LogAnalyzer Overview Crawls Daily Distribution Segments Distribution …" at bounding box center [679, 335] width 1359 height 670
drag, startPoint x: 743, startPoint y: 208, endPoint x: 510, endPoint y: 195, distance: 232.6
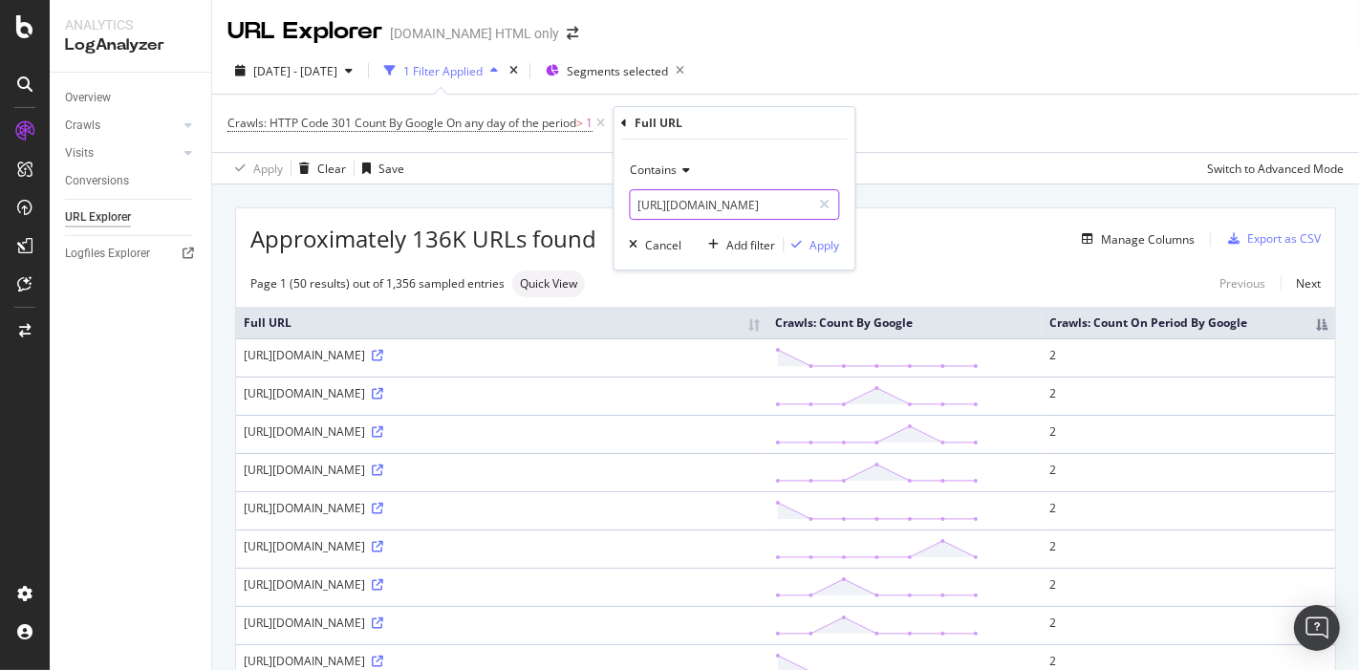
click at [510, 195] on body "Analytics LogAnalyzer Overview Crawls Daily Distribution Segments Distribution …" at bounding box center [679, 335] width 1359 height 670
paste input "s://housing.com/pin-code/vasco-da-pin-code-gama"
paste input "paharia-varanasi-pin-code-210429"
type input "paharia-varanasi-pin-code-210429"
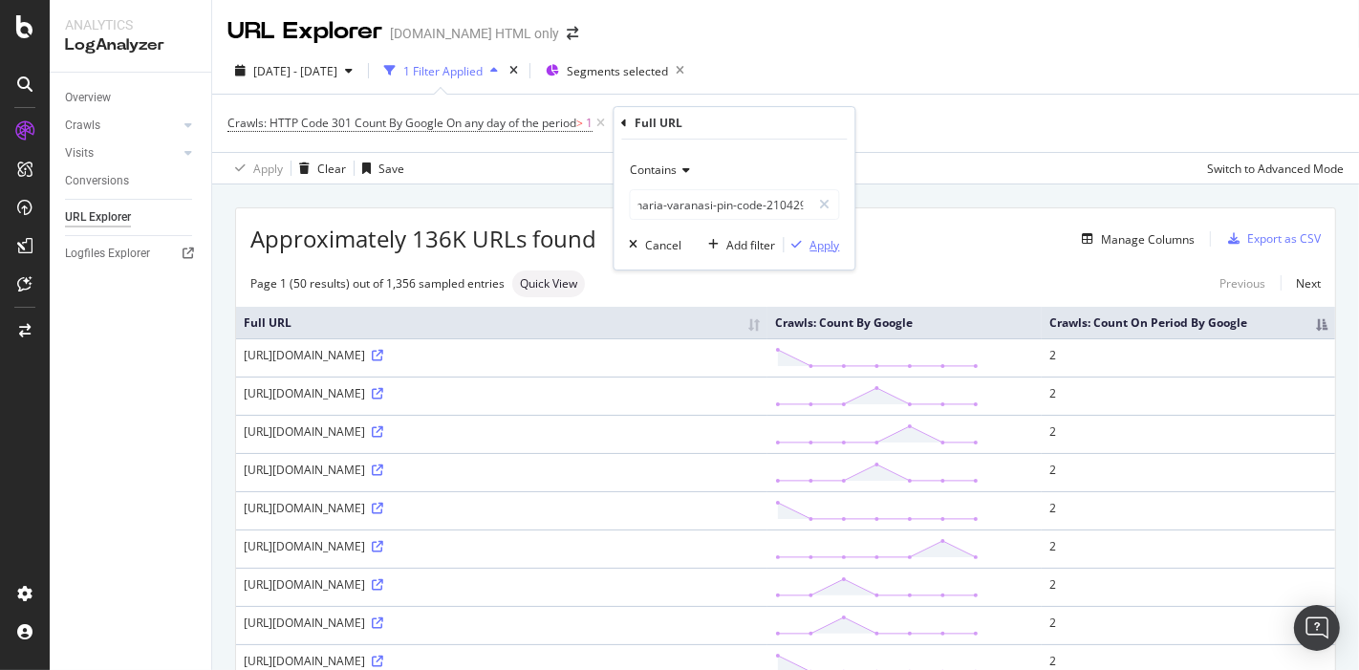
click at [815, 240] on div "Apply" at bounding box center [824, 245] width 30 height 16
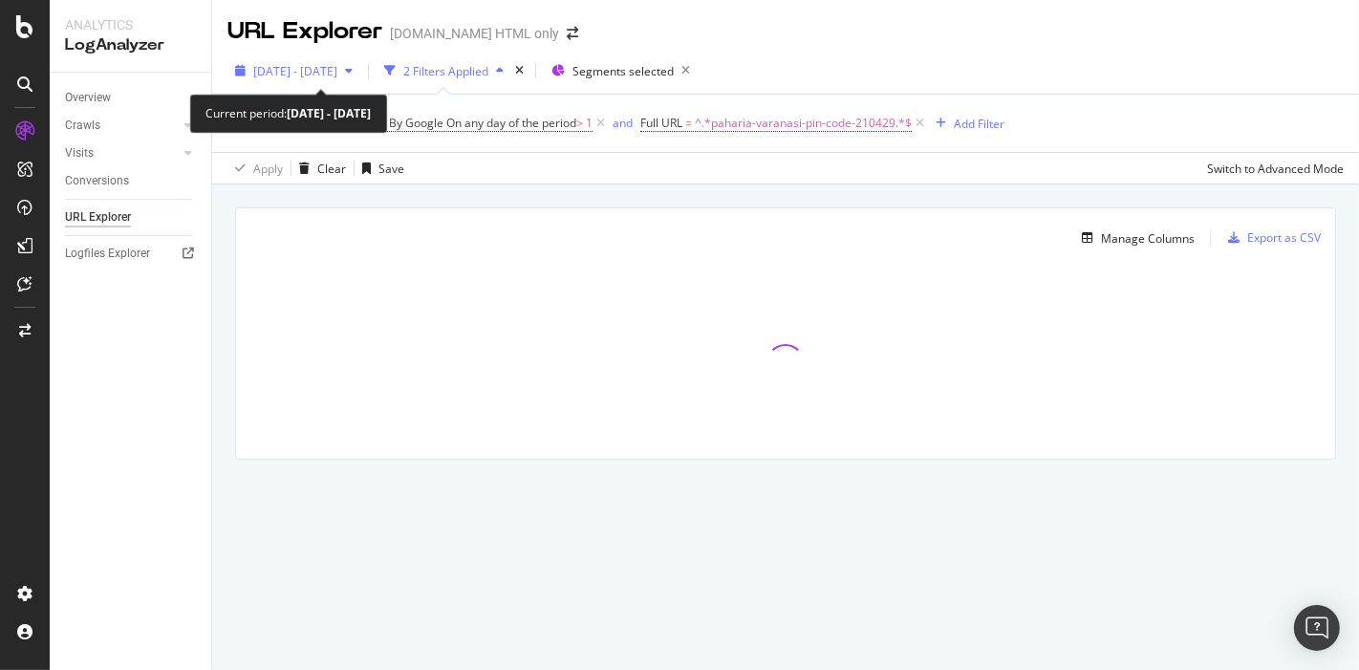
click at [323, 66] on span "2025 Aug. 25th - Aug. 31st" at bounding box center [295, 71] width 84 height 16
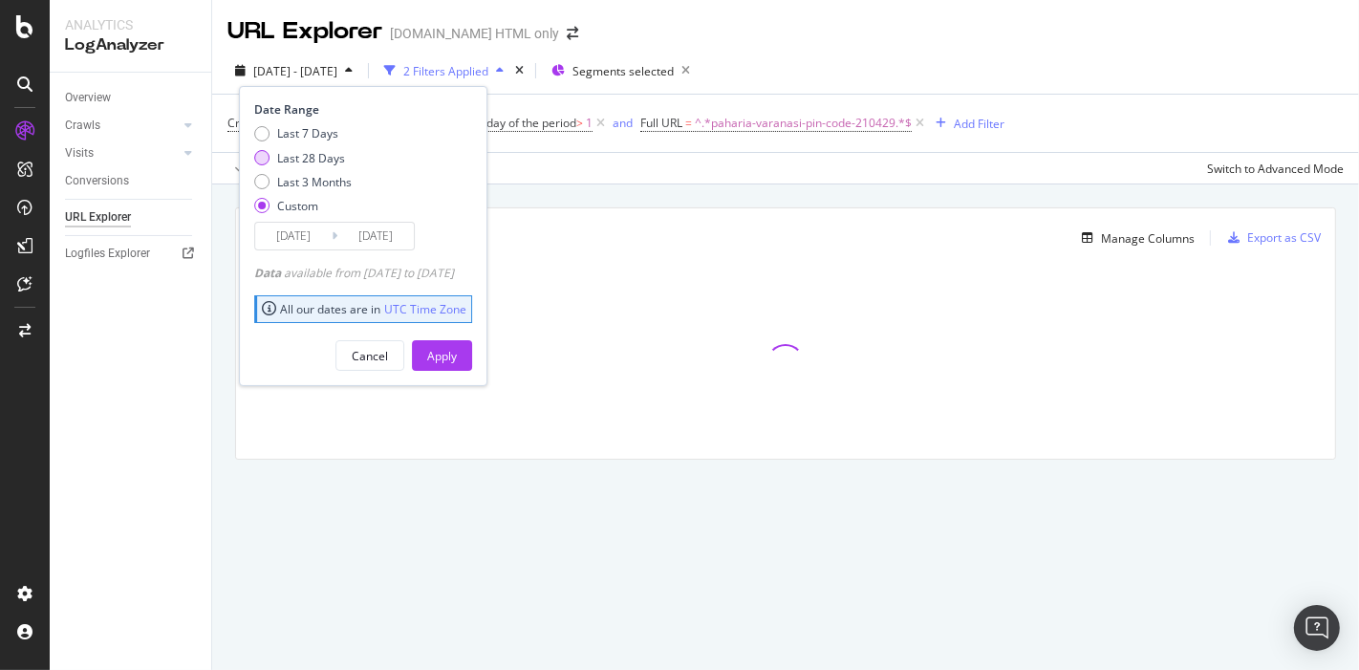
click at [277, 155] on div "Last 28 Days" at bounding box center [311, 158] width 68 height 16
type input "[DATE]"
click at [312, 171] on div "Last 7 Days Last 28 Days Last 3 Months Custom" at bounding box center [302, 173] width 97 height 97
click at [300, 176] on div "Last 3 Months" at bounding box center [314, 182] width 75 height 16
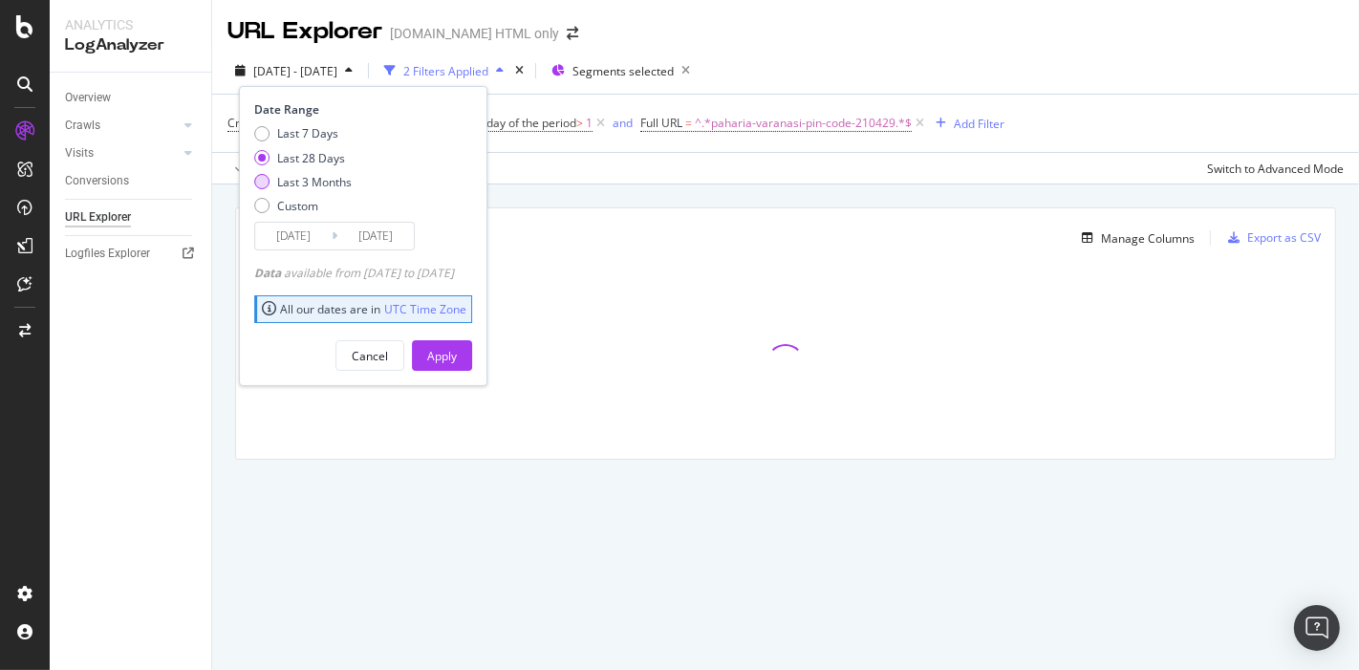
type input "2025/06/09"
click at [457, 360] on div "Apply" at bounding box center [442, 356] width 30 height 16
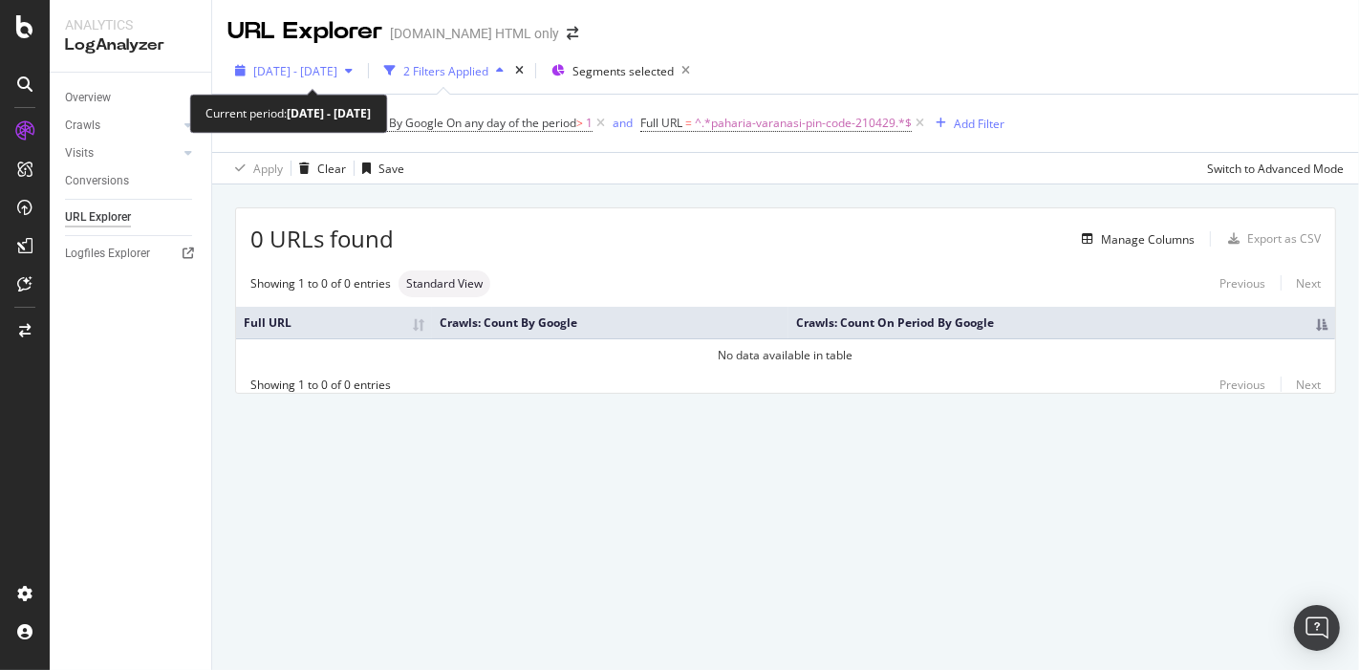
click at [324, 67] on span "2025 Jun. 9th - Sep. 8th" at bounding box center [295, 71] width 84 height 16
